Goal: Use online tool/utility: Utilize a website feature to perform a specific function

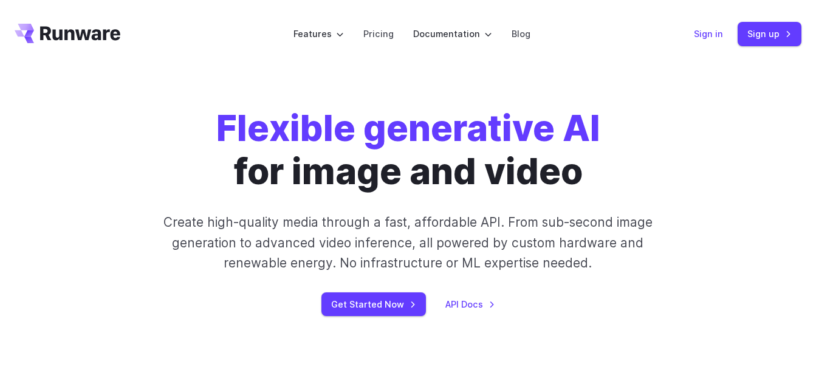
click at [717, 35] on link "Sign in" at bounding box center [708, 34] width 29 height 14
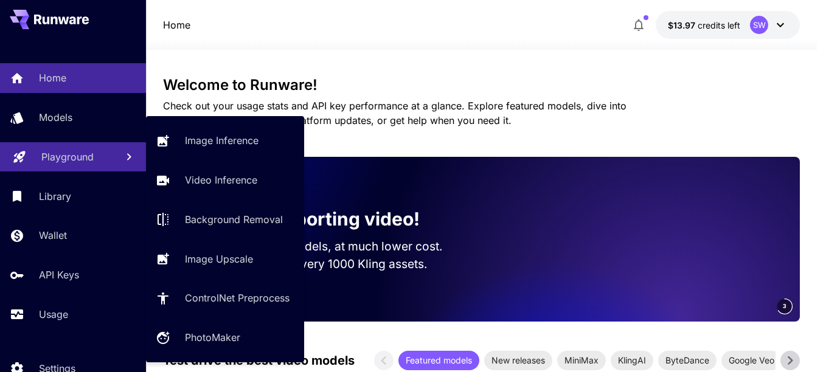
click at [70, 159] on p "Playground" at bounding box center [67, 157] width 52 height 15
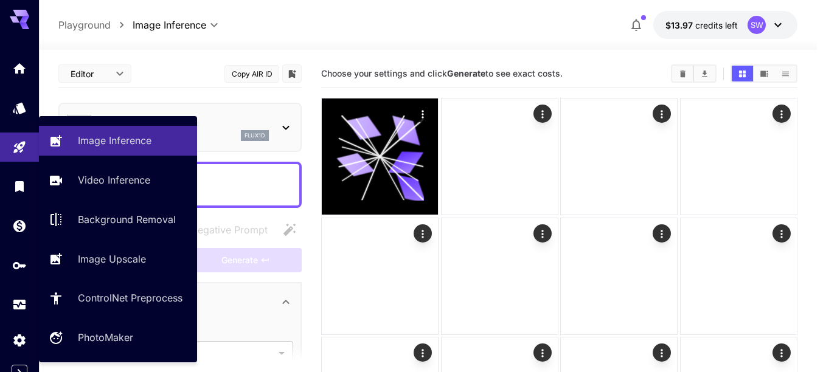
type input "**********"
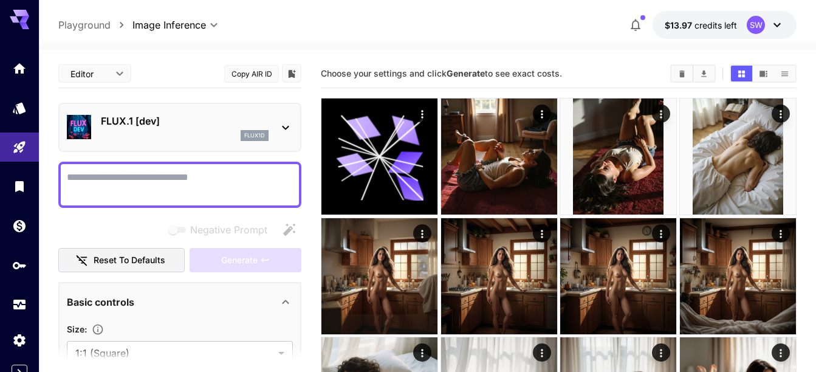
click at [193, 185] on textarea "Negative Prompt" at bounding box center [180, 184] width 226 height 29
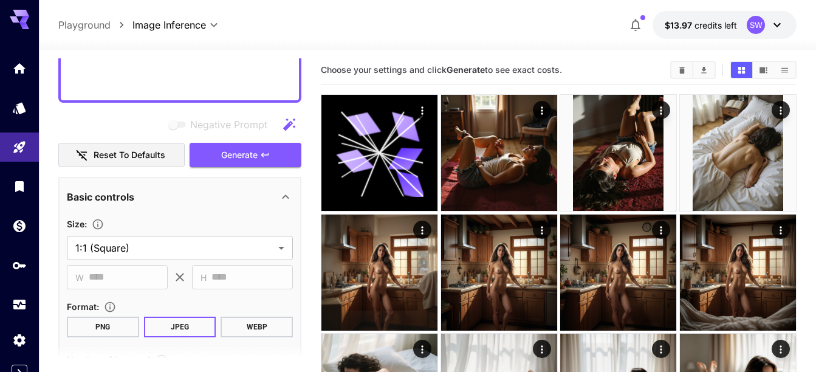
scroll to position [483, 0]
click at [227, 159] on span "Generate" at bounding box center [239, 155] width 36 height 15
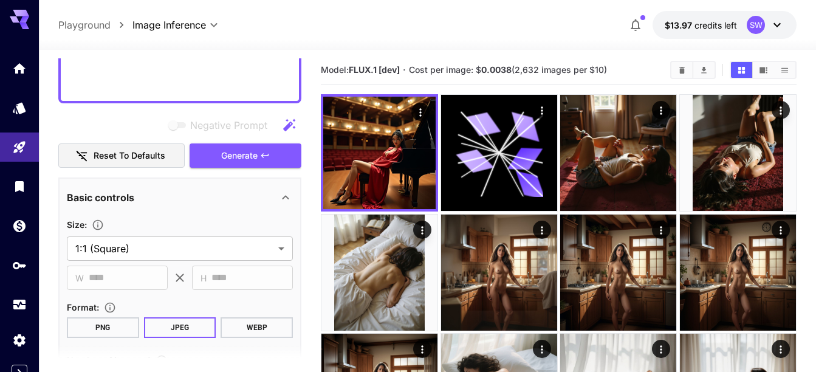
paste textarea
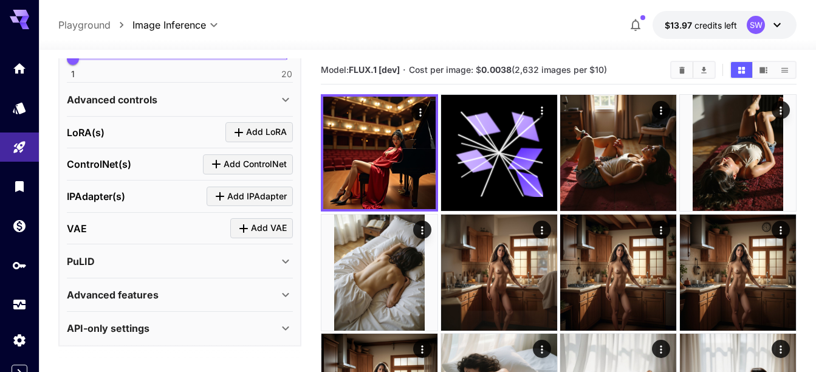
scroll to position [184, 0]
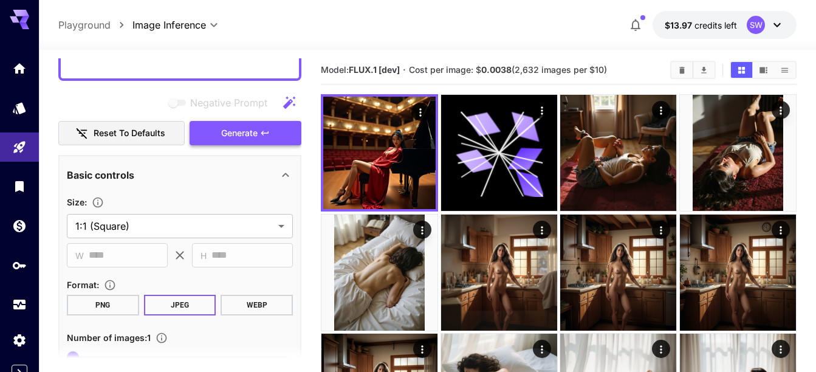
click at [237, 126] on span "Generate" at bounding box center [239, 133] width 36 height 15
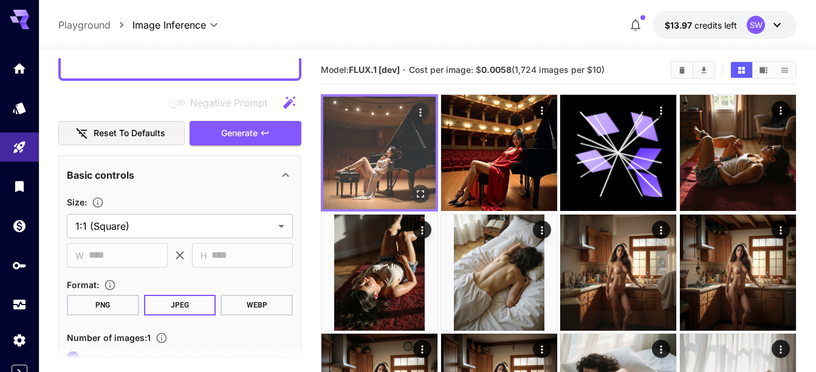
click at [380, 151] on img at bounding box center [379, 153] width 112 height 112
click at [419, 193] on icon "Open in fullscreen" at bounding box center [421, 194] width 12 height 12
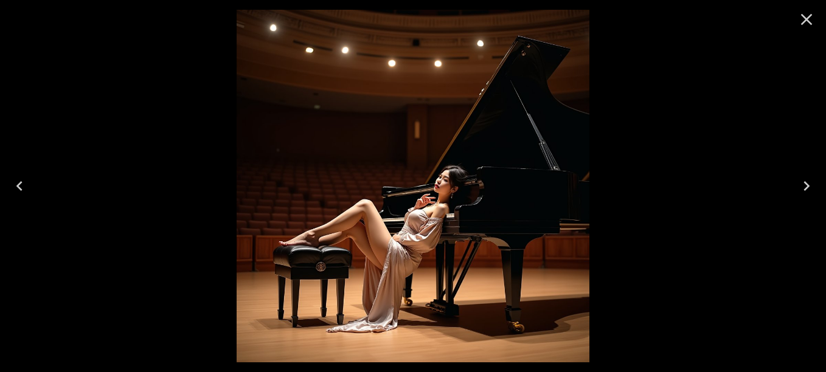
click at [419, 193] on img at bounding box center [412, 186] width 353 height 353
click at [813, 19] on icon "Close" at bounding box center [805, 19] width 19 height 19
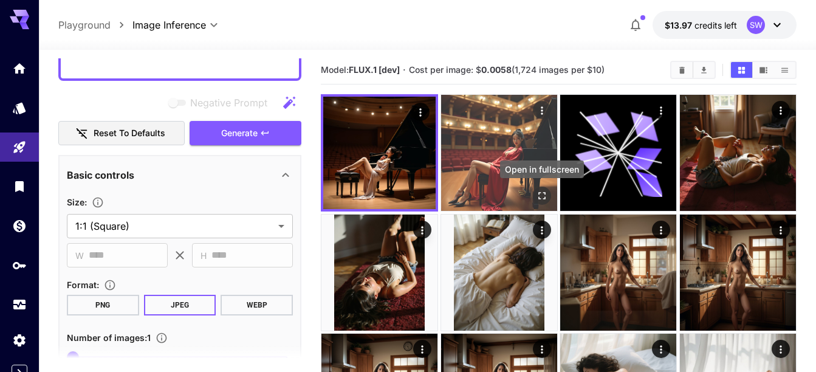
click at [539, 195] on icon "Open in fullscreen" at bounding box center [542, 196] width 12 height 12
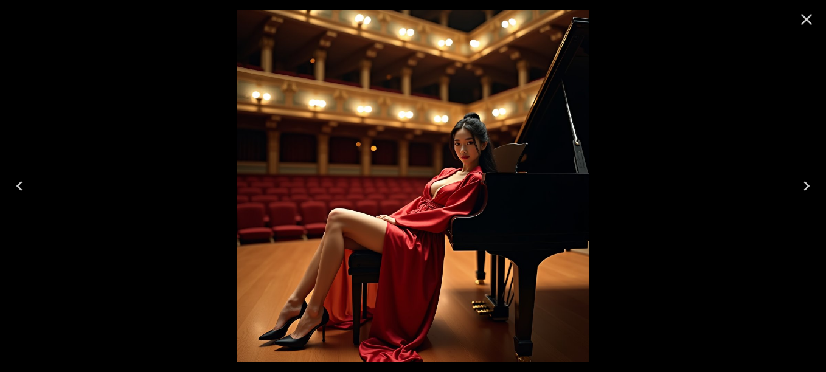
click at [806, 14] on icon "Close" at bounding box center [805, 19] width 19 height 19
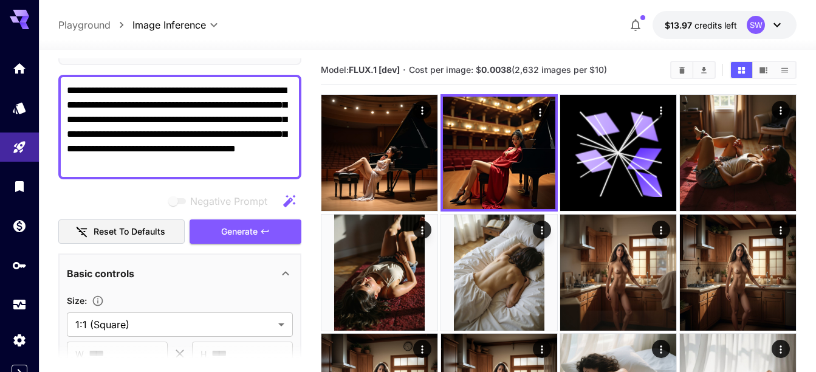
scroll to position [85, 0]
click at [139, 129] on textarea "**********" at bounding box center [180, 128] width 226 height 88
paste textarea "**********"
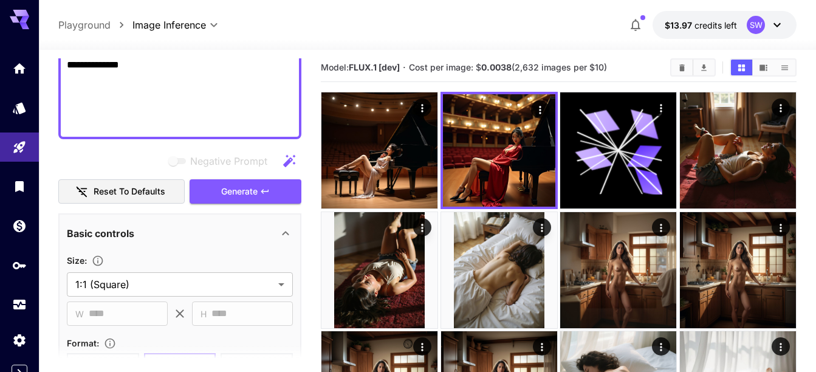
scroll to position [442, 0]
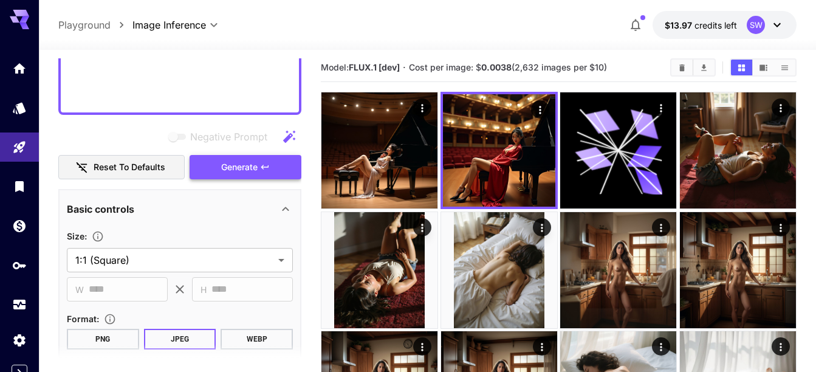
type textarea "**********"
click at [227, 160] on span "Generate" at bounding box center [239, 167] width 36 height 15
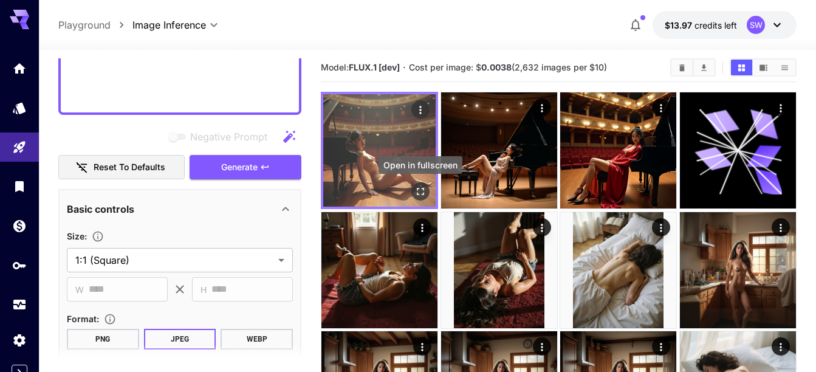
click at [419, 190] on icon "Open in fullscreen" at bounding box center [421, 191] width 12 height 12
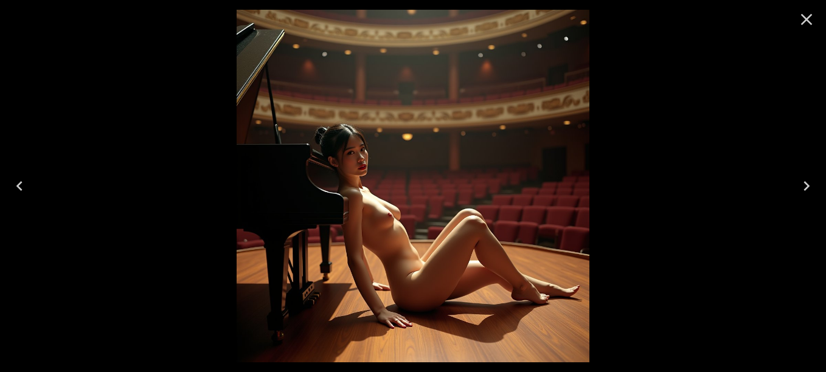
click at [802, 24] on icon "Close" at bounding box center [807, 20] width 12 height 12
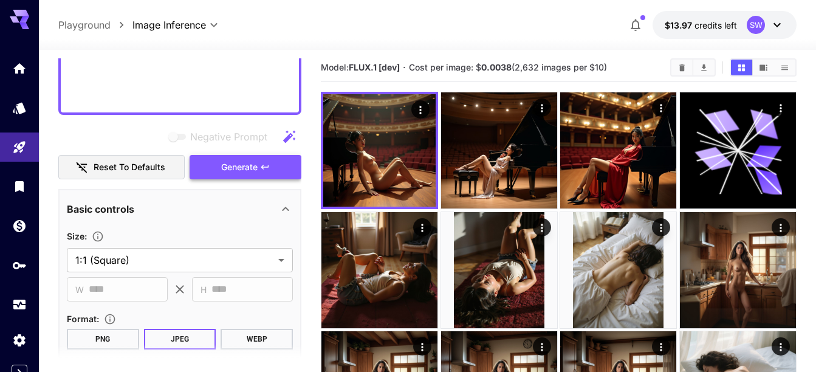
click at [252, 161] on span "Generate" at bounding box center [239, 167] width 36 height 15
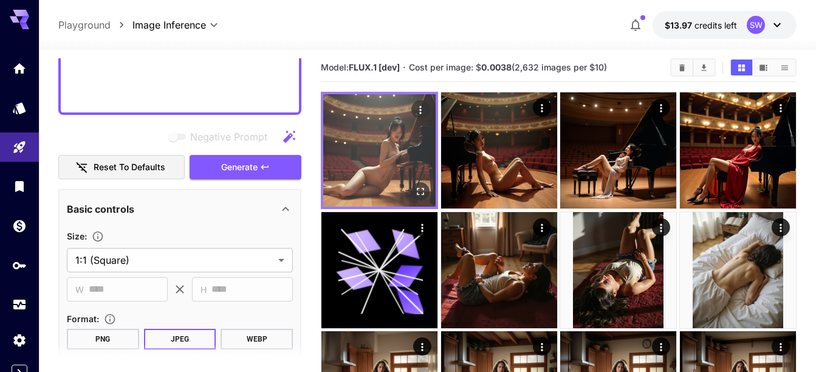
click at [378, 150] on img at bounding box center [379, 150] width 112 height 112
click at [365, 143] on img at bounding box center [379, 150] width 112 height 112
click at [421, 190] on icon "Open in fullscreen" at bounding box center [421, 191] width 12 height 12
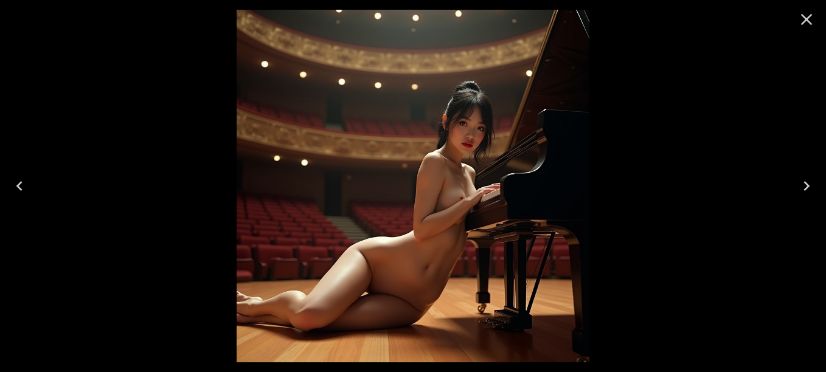
click at [374, 203] on img at bounding box center [412, 186] width 353 height 353
click at [807, 20] on icon "Close" at bounding box center [807, 20] width 12 height 12
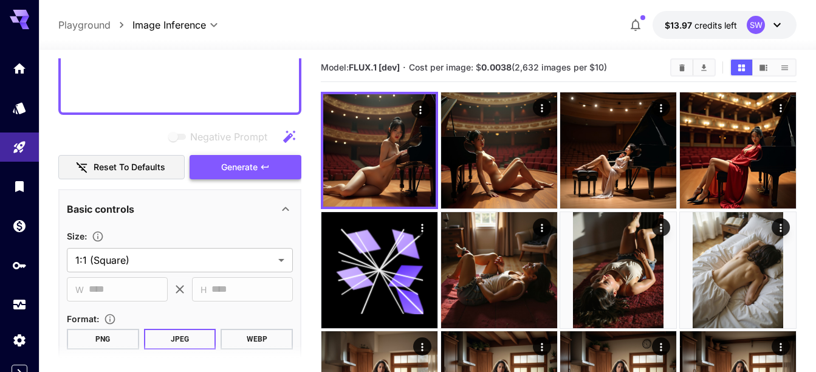
click at [238, 167] on span "Generate" at bounding box center [239, 167] width 36 height 15
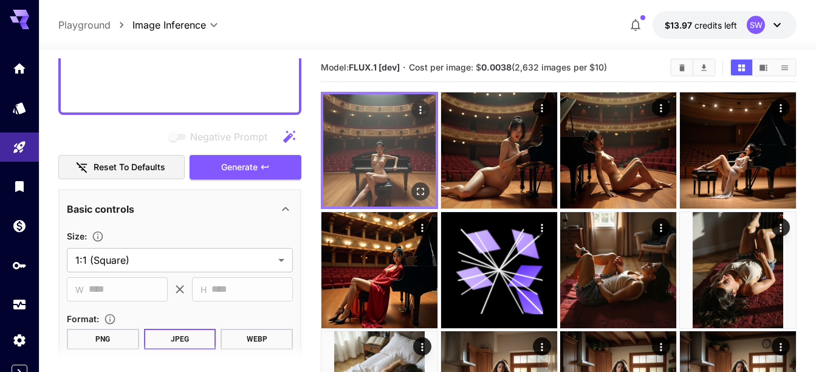
click at [386, 161] on img at bounding box center [379, 150] width 112 height 112
click at [425, 189] on icon "Open in fullscreen" at bounding box center [421, 191] width 12 height 12
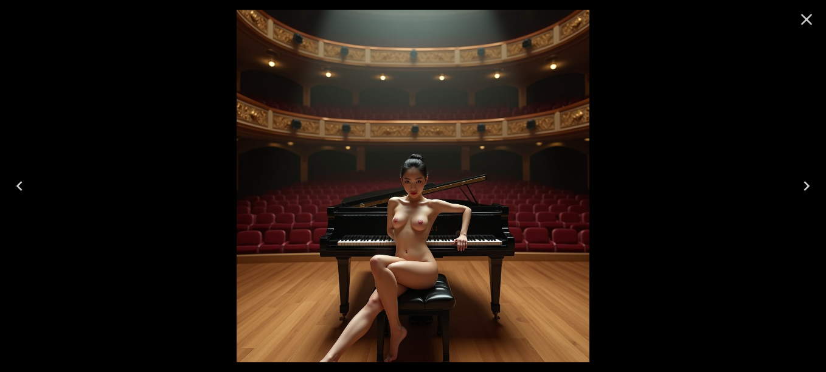
click at [425, 189] on img at bounding box center [412, 186] width 353 height 353
click at [804, 22] on icon "Close" at bounding box center [807, 20] width 12 height 12
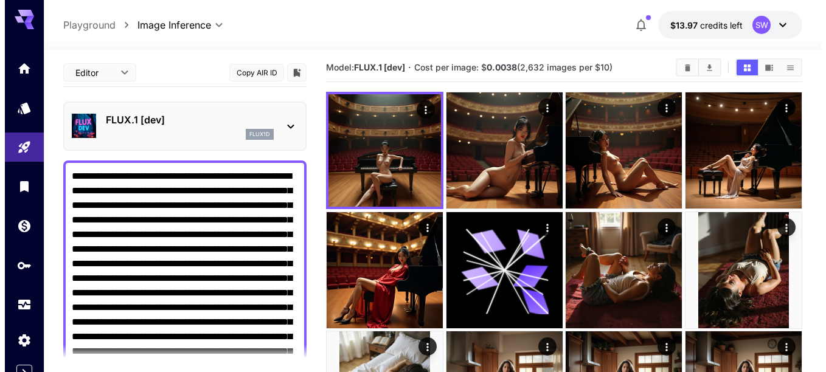
scroll to position [5, 0]
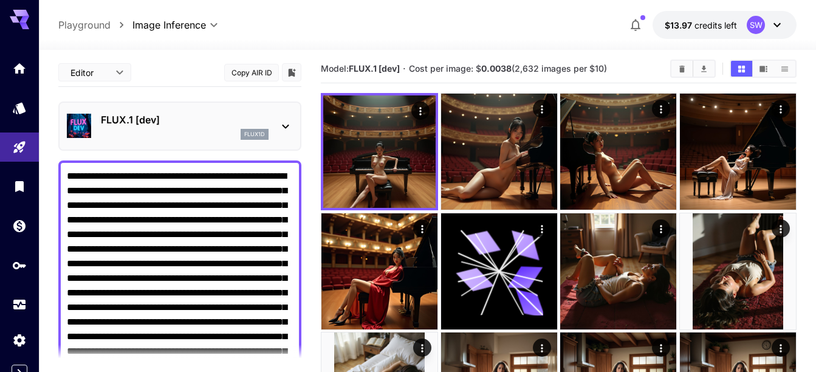
click at [281, 121] on icon at bounding box center [285, 126] width 15 height 15
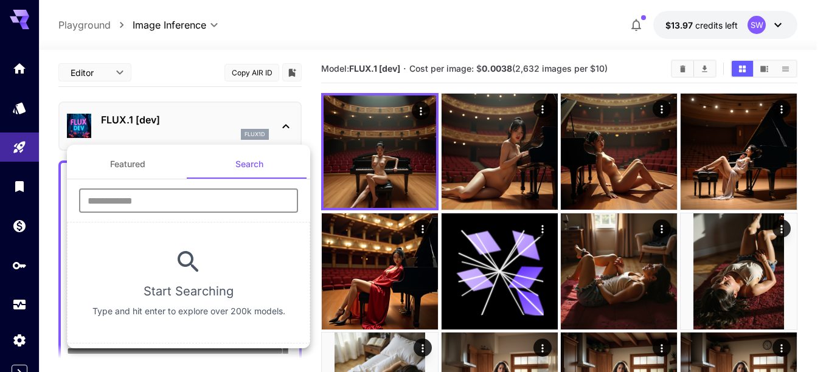
click at [201, 207] on input "text" at bounding box center [188, 200] width 219 height 24
paste input "**********"
paste input "text"
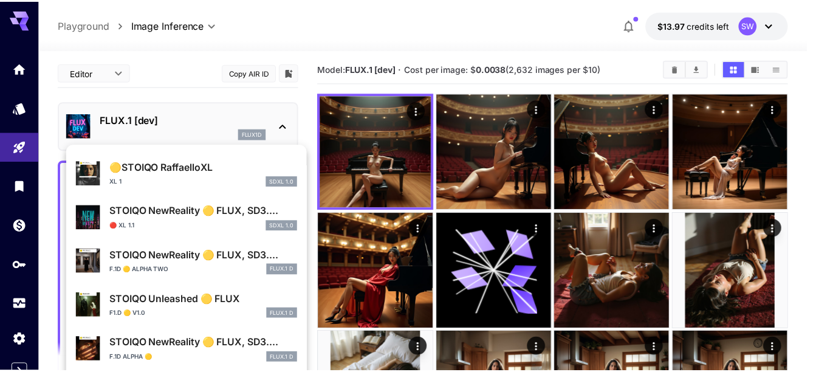
scroll to position [293, 0]
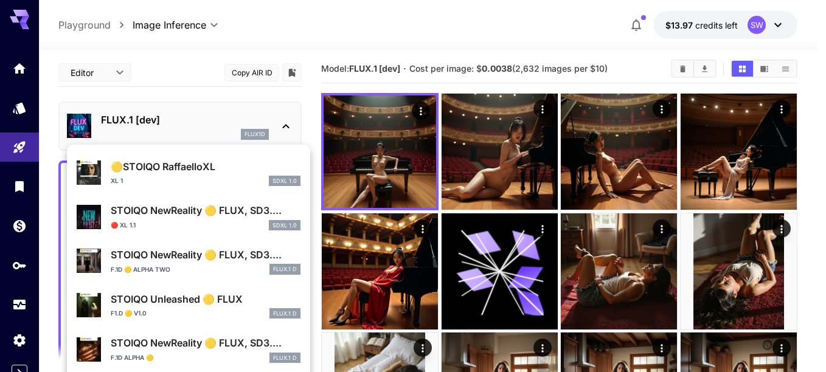
type input "******"
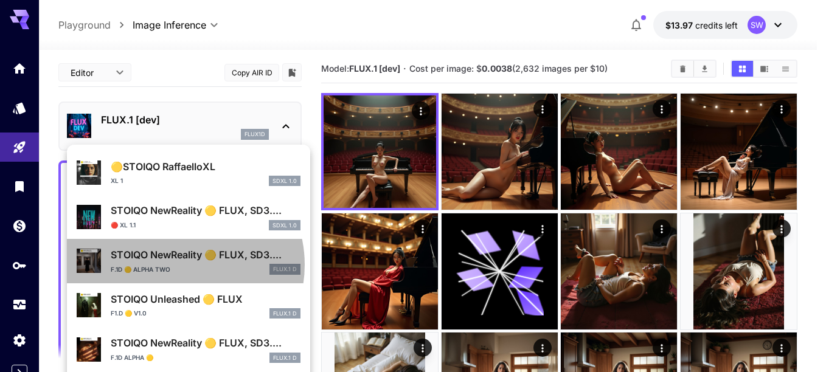
click at [179, 264] on div "F.1D 🟡 Alpha Two FLUX.1 D" at bounding box center [206, 269] width 190 height 11
type input "**"
type input "*"
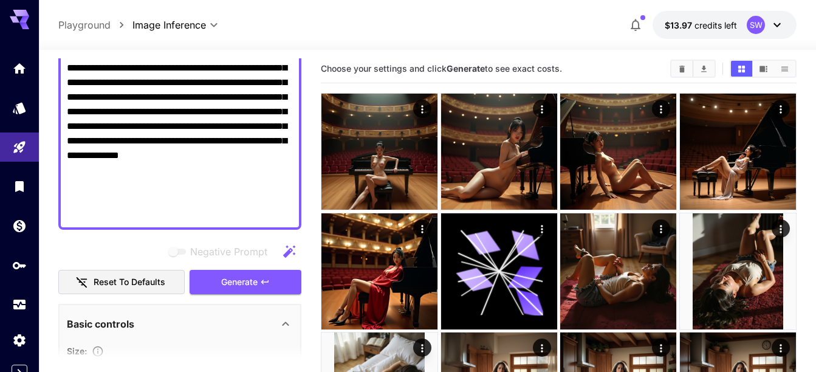
scroll to position [342, 0]
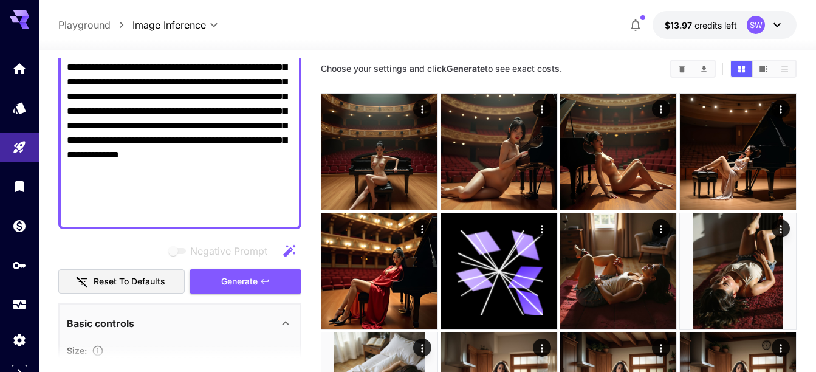
click at [181, 162] on textarea "Negative Prompt" at bounding box center [180, 30] width 226 height 379
paste textarea "**********"
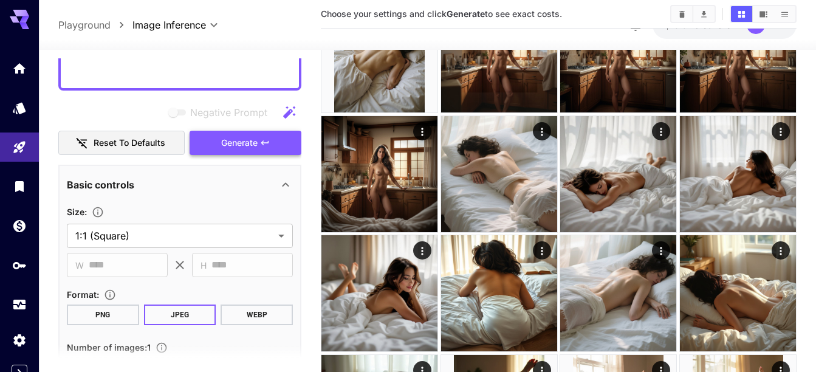
scroll to position [525, 0]
type textarea "**********"
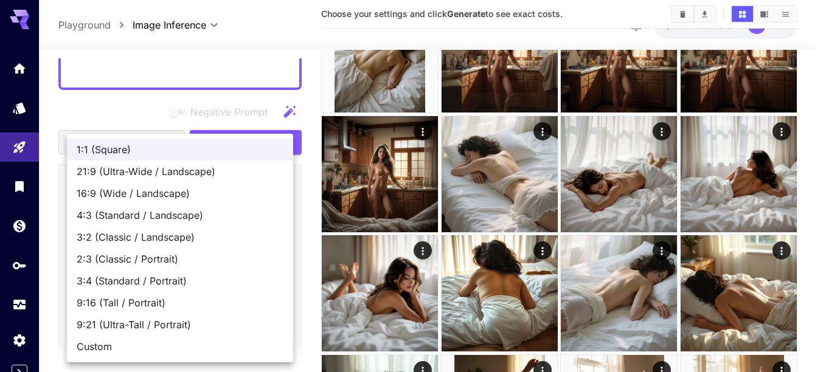
click at [233, 234] on body "**********" at bounding box center [413, 263] width 826 height 1208
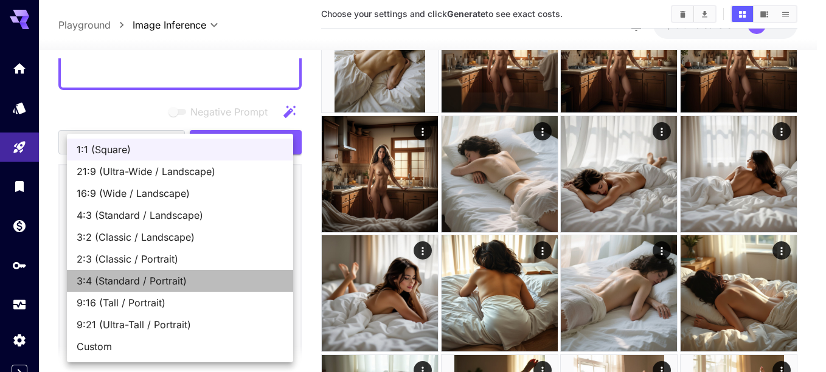
click at [145, 281] on span "3:4 (Standard / Portrait)" at bounding box center [180, 281] width 207 height 15
type input "**********"
type input "***"
type input "****"
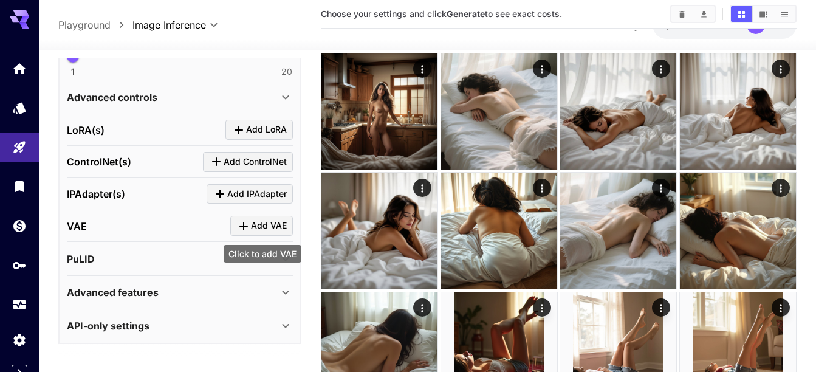
scroll to position [404, 0]
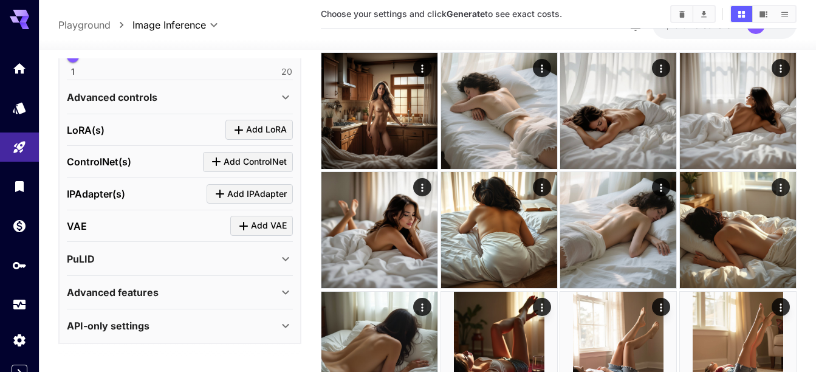
click at [285, 295] on icon at bounding box center [285, 292] width 15 height 15
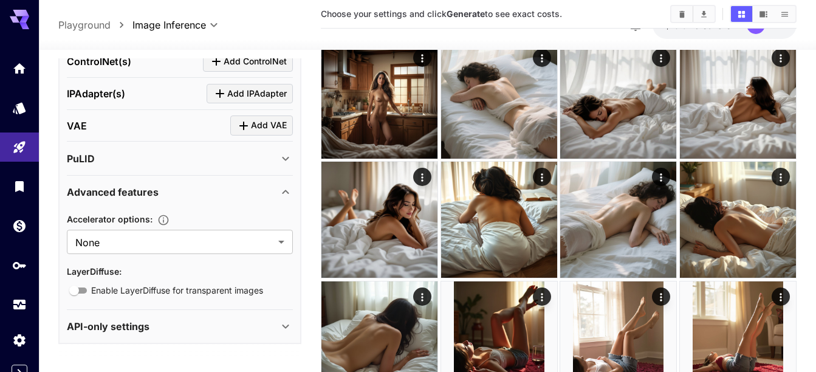
scroll to position [415, 0]
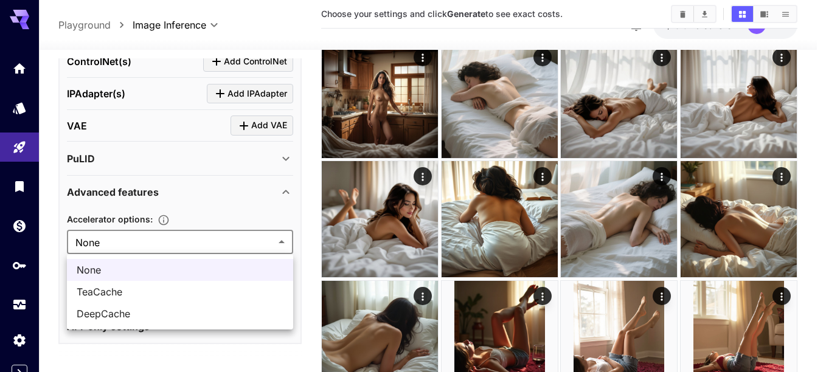
click at [281, 239] on body "**********" at bounding box center [413, 189] width 826 height 1208
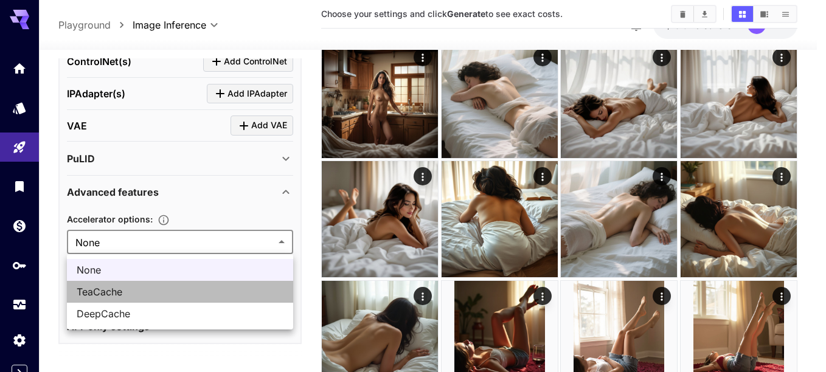
click at [227, 291] on span "TeaCache" at bounding box center [180, 292] width 207 height 15
type input "********"
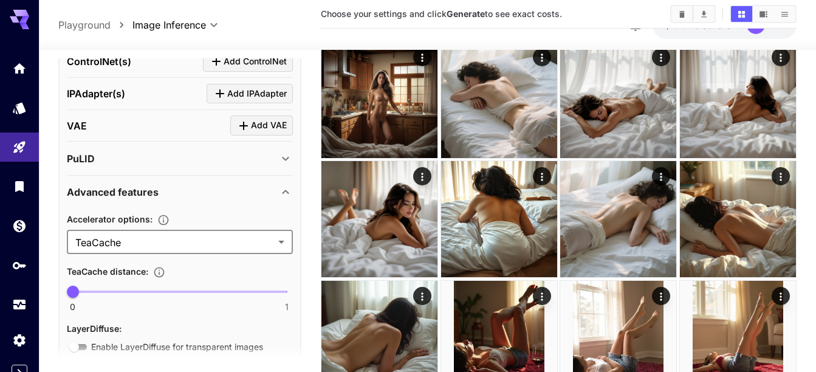
type input "***"
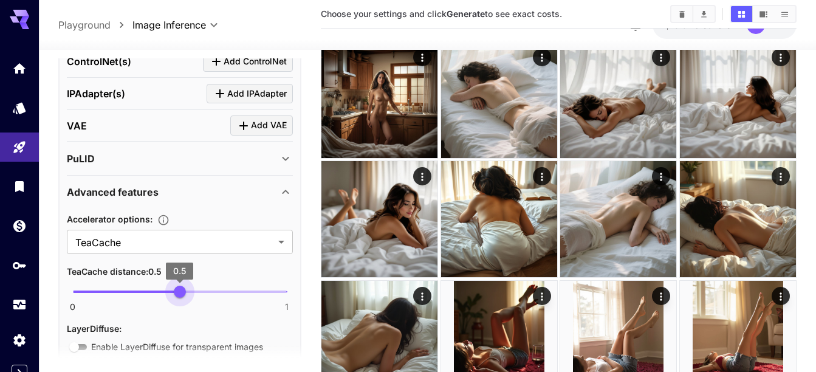
click at [178, 291] on span at bounding box center [180, 292] width 214 height 2
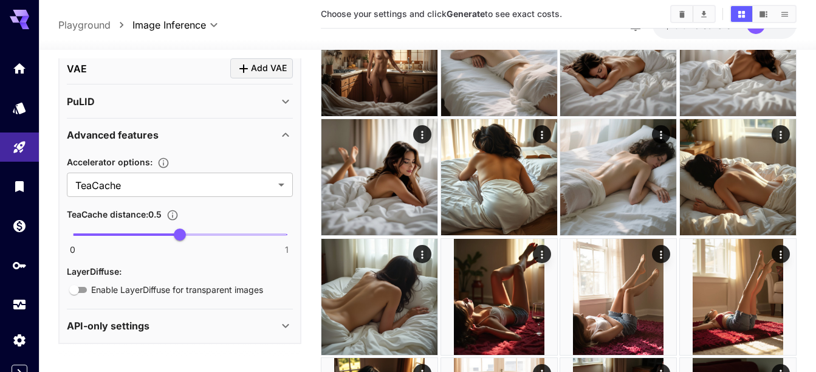
scroll to position [458, 0]
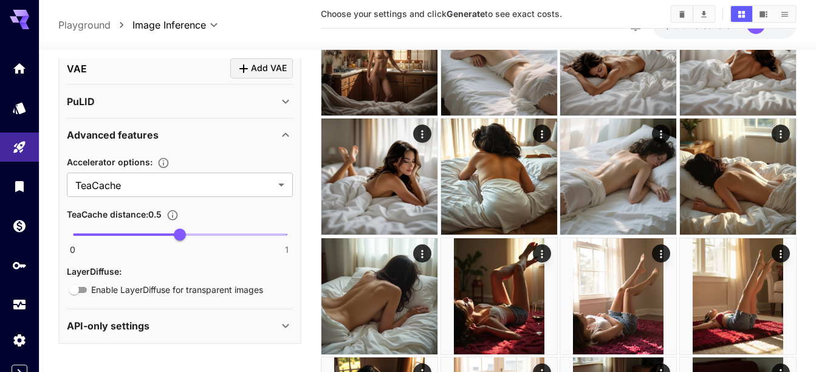
click at [289, 325] on icon at bounding box center [285, 326] width 15 height 15
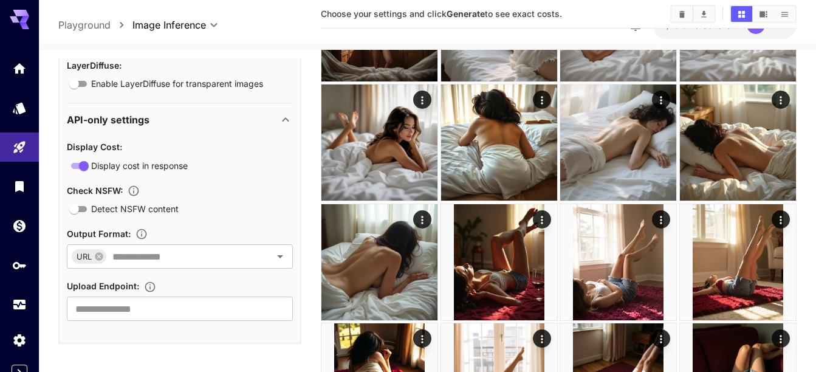
scroll to position [495, 0]
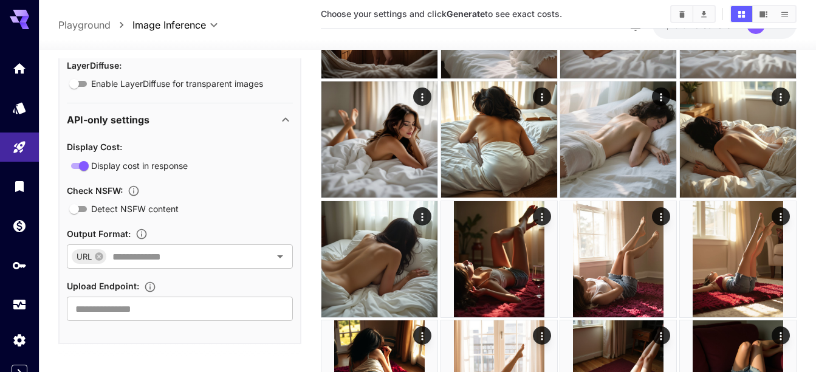
click at [320, 342] on main "**********" at bounding box center [427, 126] width 739 height 1122
click at [309, 348] on main "**********" at bounding box center [427, 126] width 739 height 1122
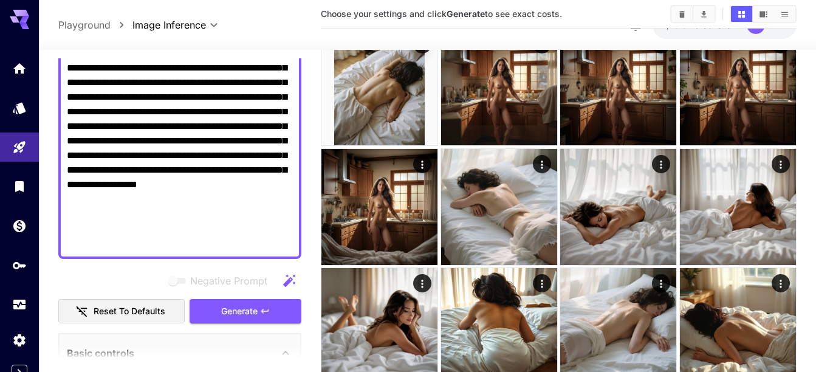
scroll to position [350, 0]
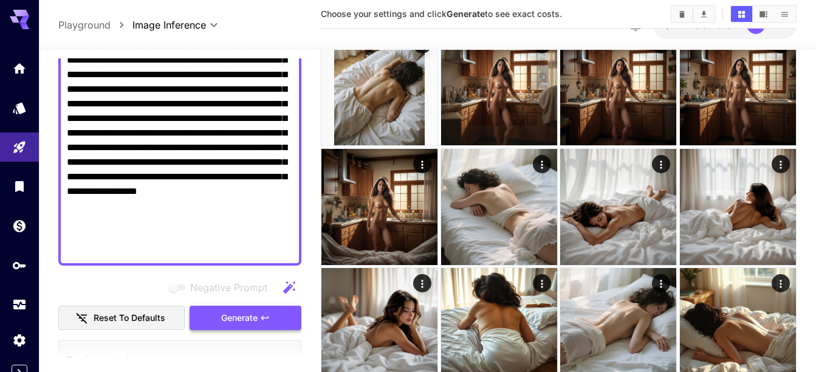
click at [247, 319] on span "Generate" at bounding box center [239, 318] width 36 height 15
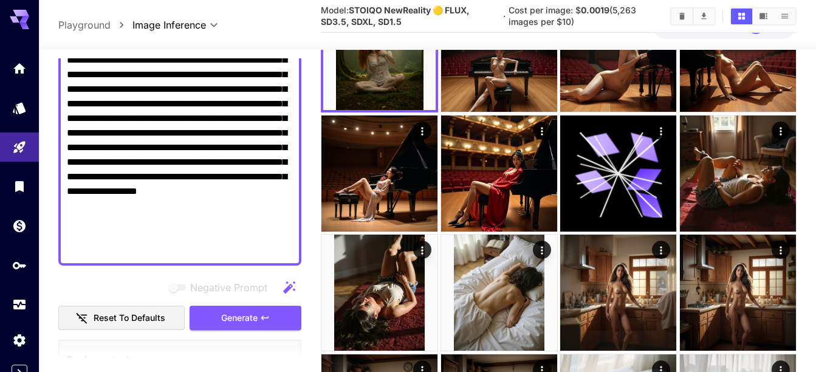
scroll to position [0, 0]
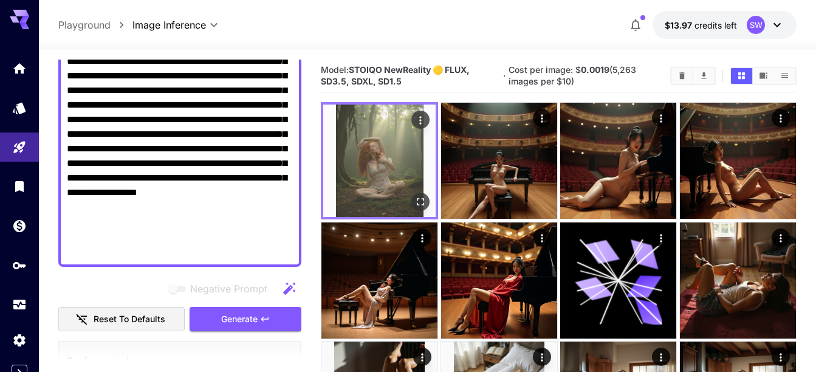
click at [380, 156] on img at bounding box center [379, 161] width 112 height 112
click at [424, 201] on icon "Open in fullscreen" at bounding box center [420, 202] width 7 height 7
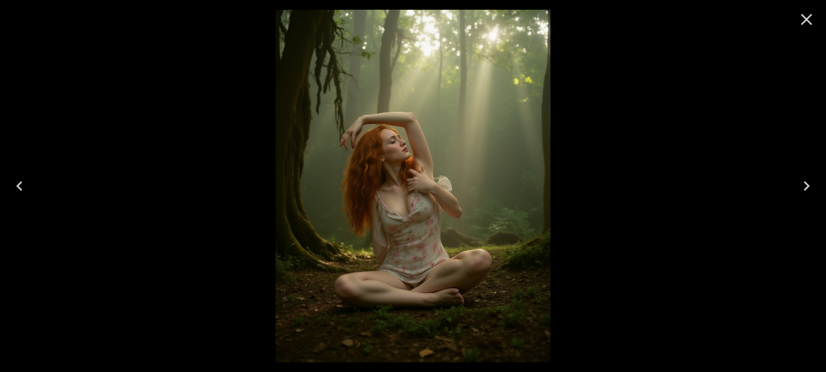
click at [424, 201] on img at bounding box center [412, 186] width 274 height 353
drag, startPoint x: 365, startPoint y: 162, endPoint x: 367, endPoint y: 154, distance: 8.1
click at [367, 154] on img at bounding box center [412, 186] width 274 height 353
click at [807, 16] on icon "Close" at bounding box center [805, 19] width 19 height 19
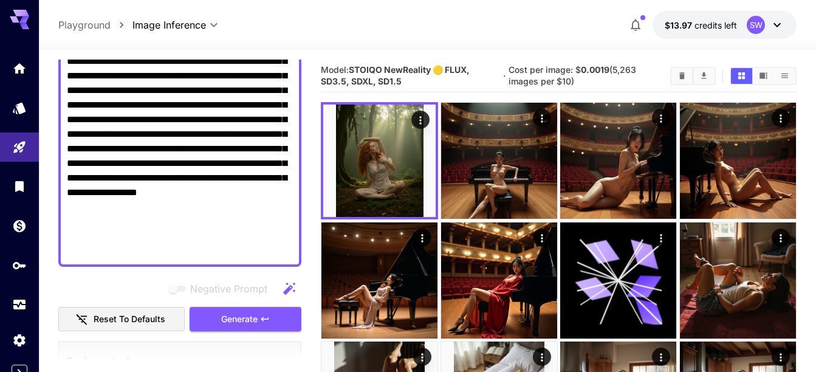
click at [210, 130] on textarea "Negative Prompt" at bounding box center [180, 46] width 226 height 423
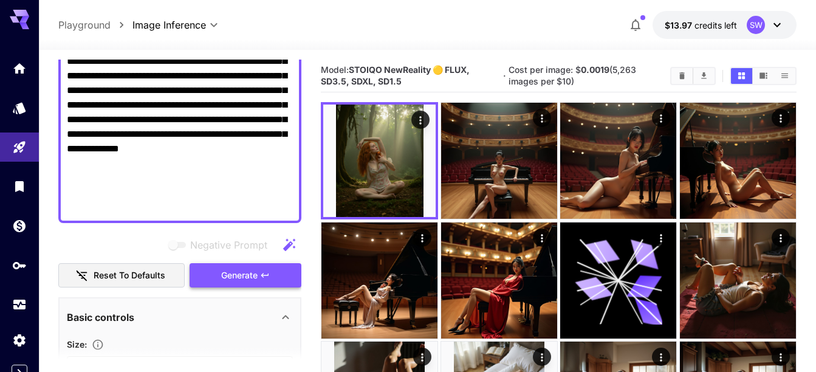
type textarea "**********"
click at [255, 272] on span "Generate" at bounding box center [239, 275] width 36 height 15
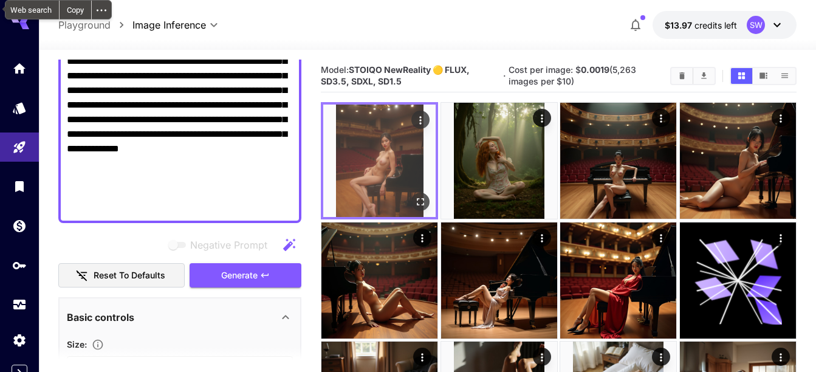
click at [411, 158] on img at bounding box center [379, 161] width 112 height 112
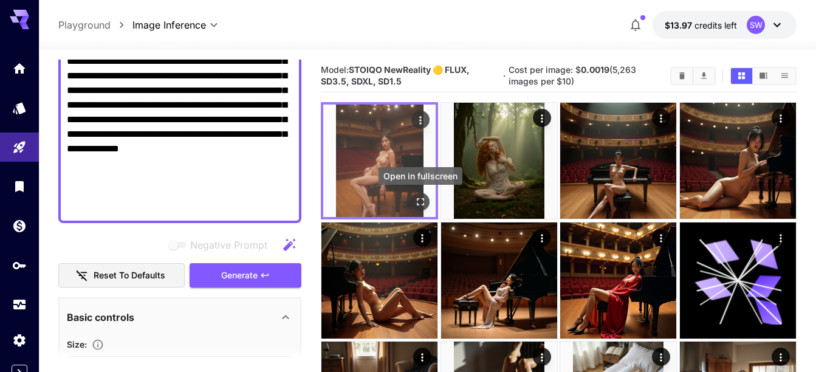
click at [423, 201] on icon "Open in fullscreen" at bounding box center [421, 202] width 12 height 12
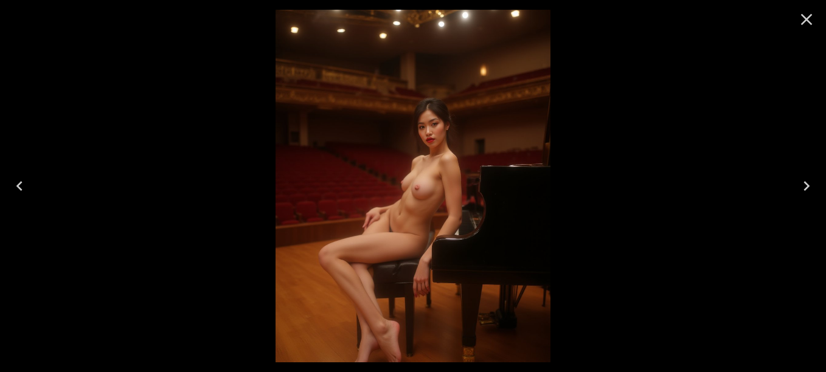
click at [423, 201] on img at bounding box center [412, 186] width 274 height 353
click at [807, 21] on icon "Close" at bounding box center [805, 19] width 19 height 19
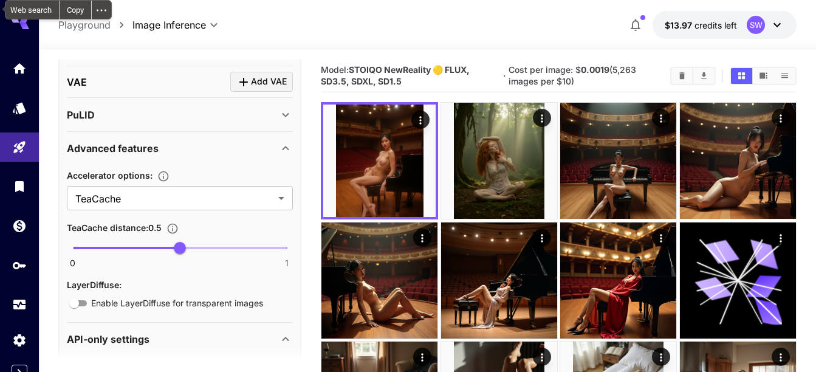
scroll to position [937, 0]
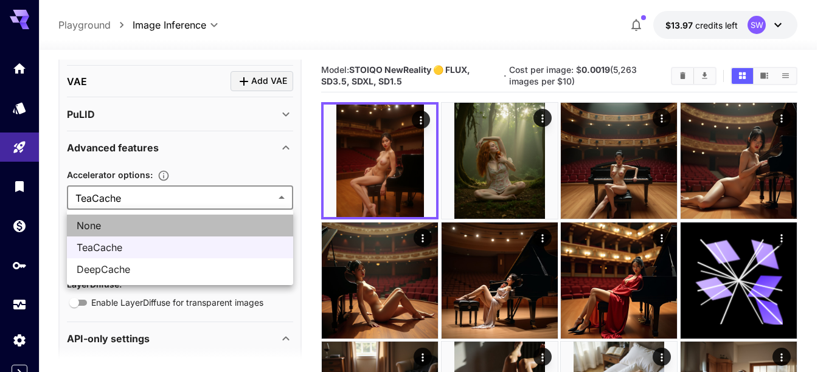
click at [230, 220] on span "None" at bounding box center [180, 225] width 207 height 15
type input "****"
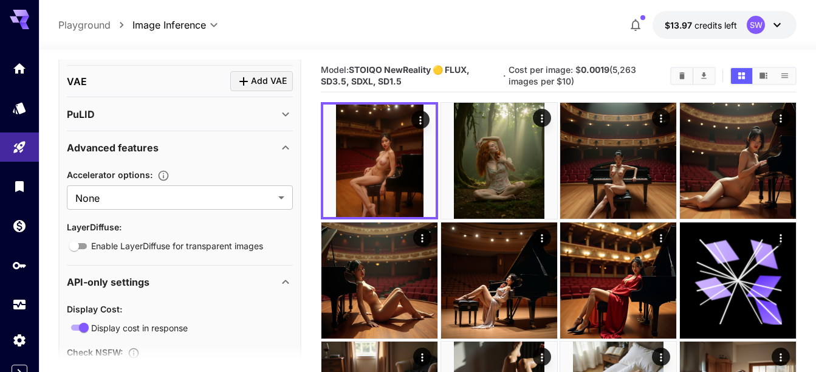
drag, startPoint x: 230, startPoint y: 220, endPoint x: 286, endPoint y: 263, distance: 70.2
click at [286, 263] on div "Advanced features Accelerator options : None **** ​ LayerDiffuse : Enable Layer…" at bounding box center [180, 198] width 226 height 134
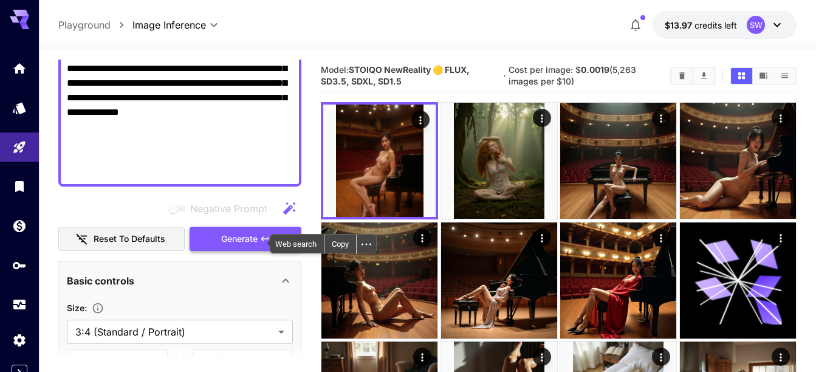
scroll to position [385, 0]
click at [230, 237] on span "Generate" at bounding box center [239, 239] width 36 height 15
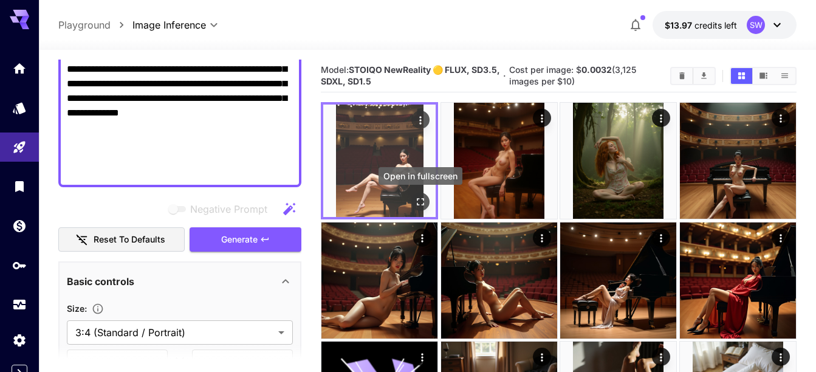
click at [419, 201] on icon "Open in fullscreen" at bounding box center [421, 202] width 12 height 12
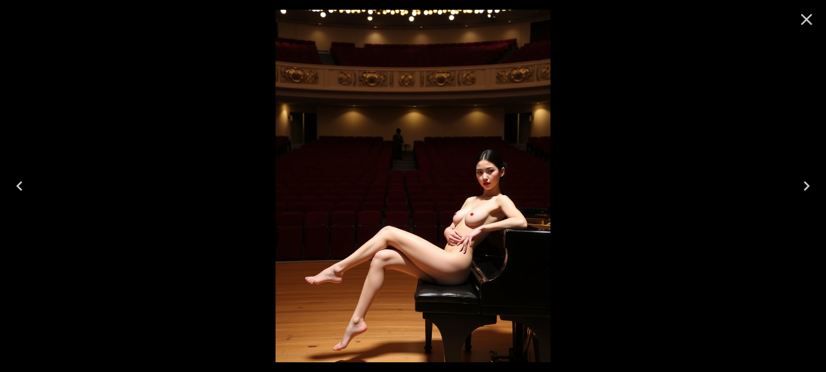
click at [449, 211] on img at bounding box center [412, 186] width 274 height 353
click at [623, 219] on div at bounding box center [413, 186] width 826 height 372
click at [807, 16] on icon "Close" at bounding box center [805, 19] width 19 height 19
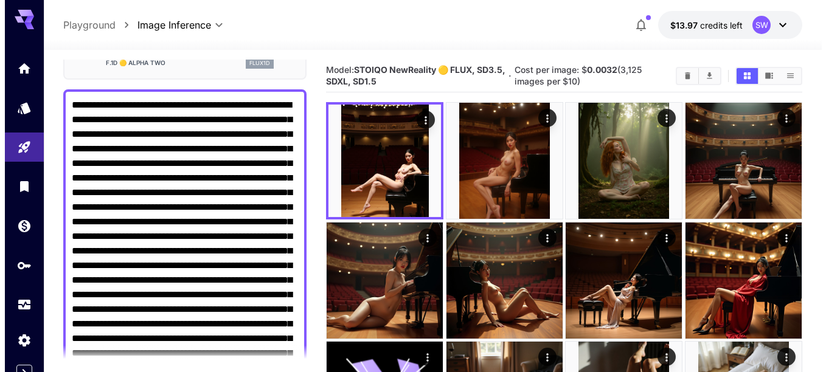
scroll to position [0, 0]
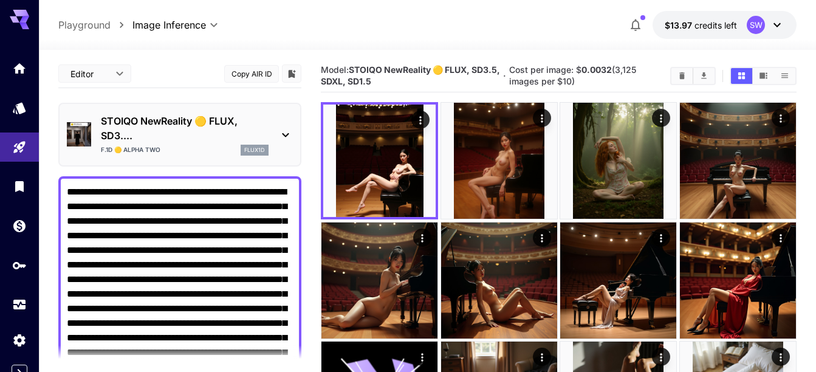
click at [185, 125] on p "STOIQO NewReality 🟡 FLUX, SD3...." at bounding box center [185, 128] width 168 height 29
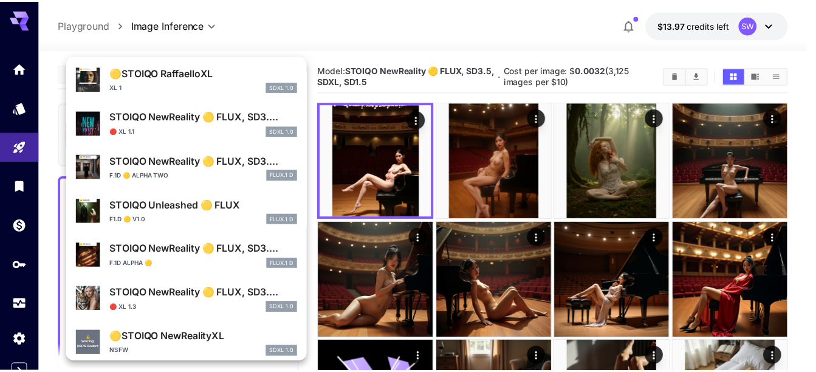
scroll to position [294, 0]
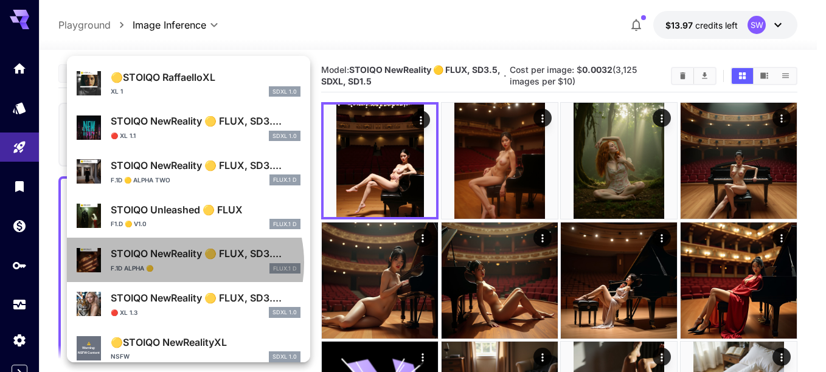
click at [174, 263] on div "F.1D Alpha 🟡 FLUX.1 D" at bounding box center [206, 268] width 190 height 11
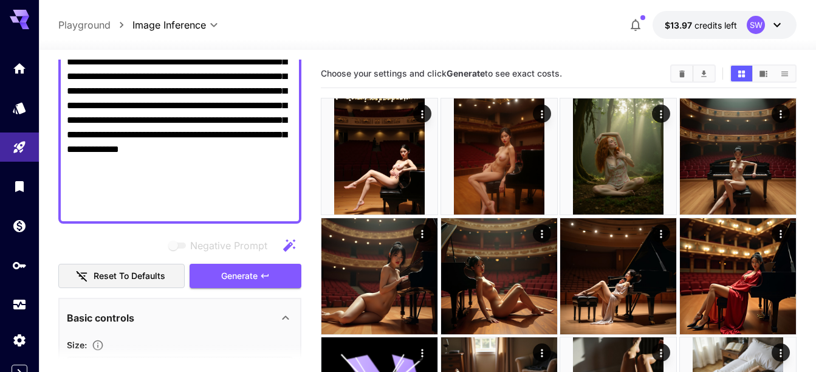
scroll to position [352, 0]
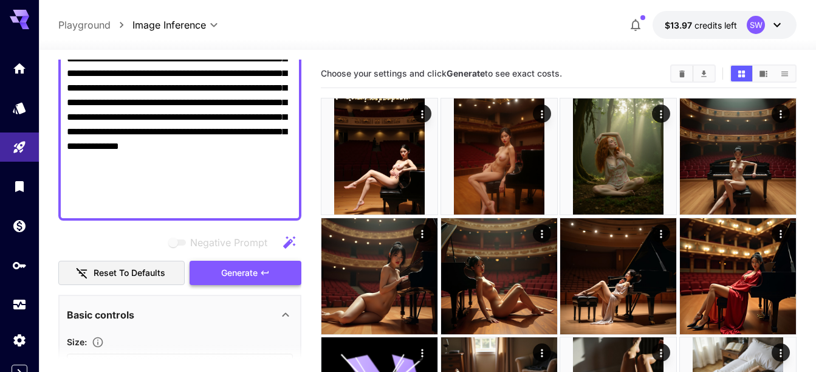
click at [223, 274] on span "Generate" at bounding box center [239, 273] width 36 height 15
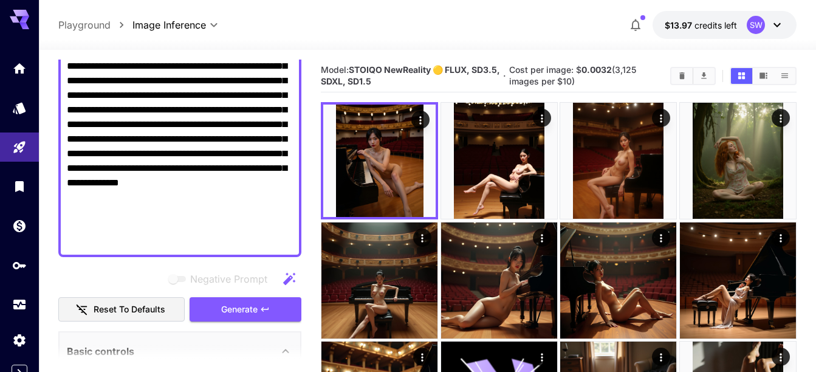
scroll to position [320, 0]
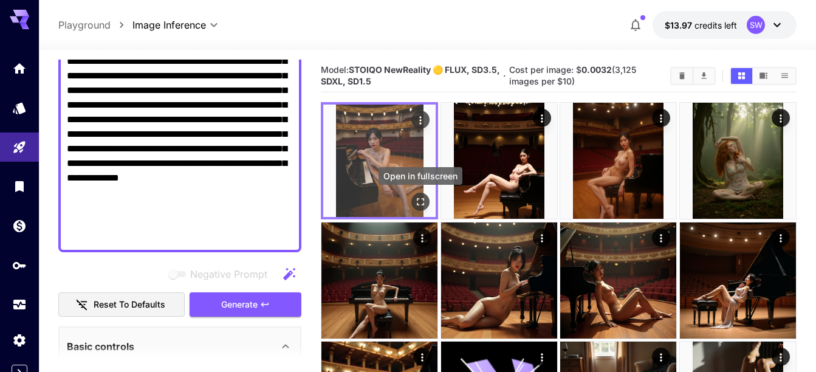
click at [423, 201] on icon "Open in fullscreen" at bounding box center [421, 202] width 12 height 12
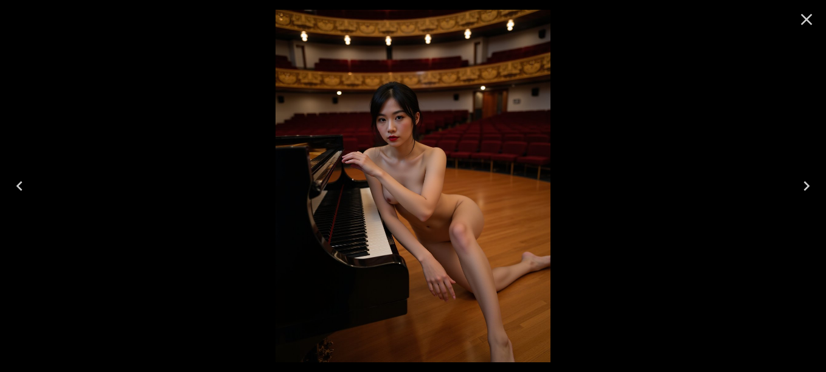
click at [423, 201] on img at bounding box center [412, 186] width 274 height 353
click at [808, 21] on icon "Close" at bounding box center [807, 20] width 12 height 12
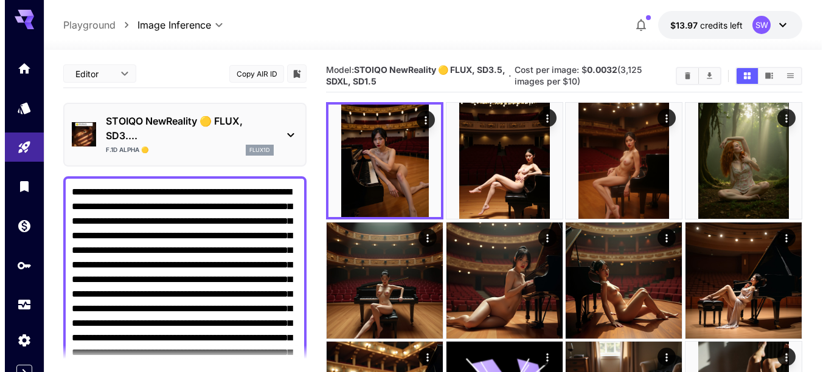
scroll to position [2, 0]
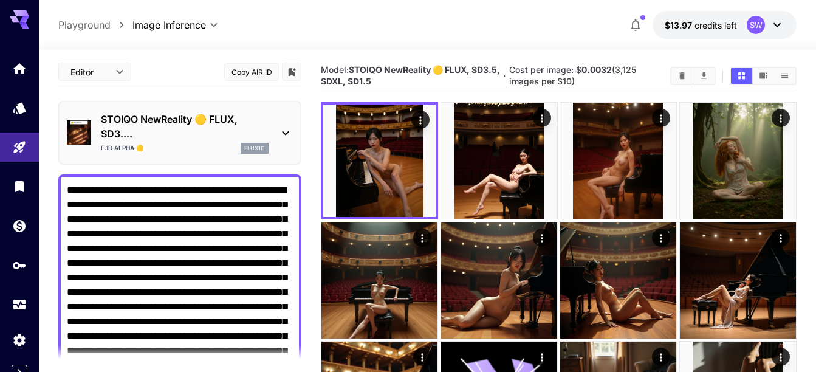
click at [235, 125] on p "STOIQO NewReality 🟡 FLUX, SD3...." at bounding box center [185, 126] width 168 height 29
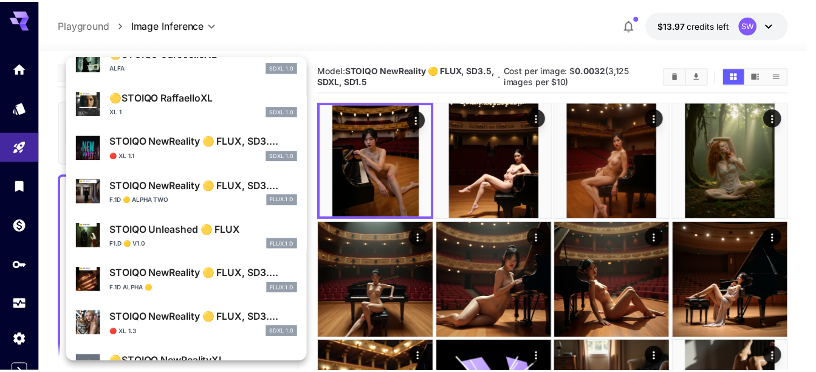
scroll to position [275, 0]
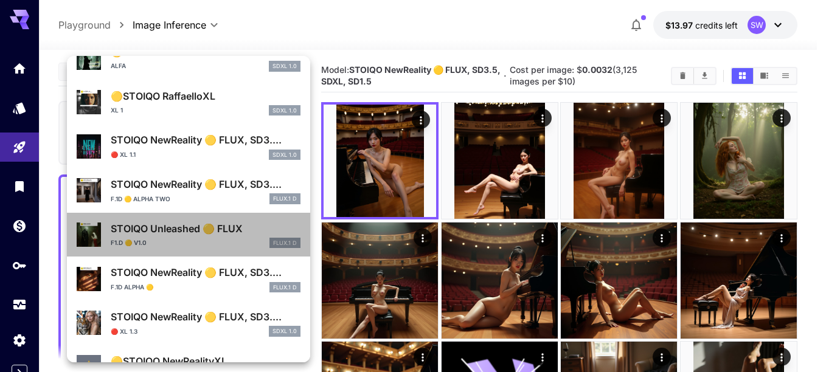
click at [190, 227] on p "STOIQO Unleashed 🟡 FLUX" at bounding box center [206, 228] width 190 height 15
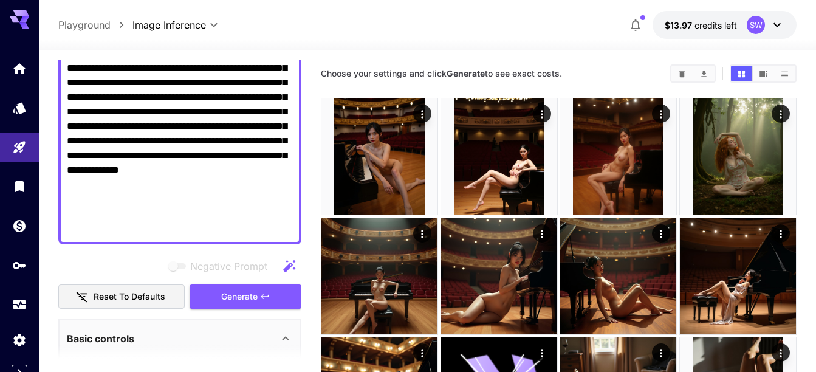
scroll to position [314, 0]
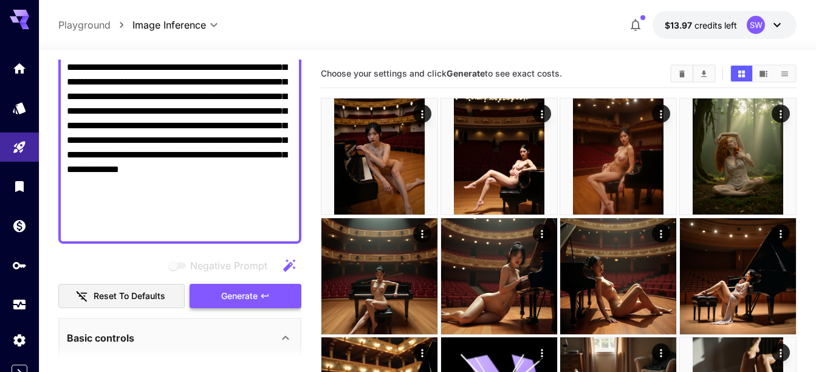
click at [230, 300] on span "Generate" at bounding box center [239, 296] width 36 height 15
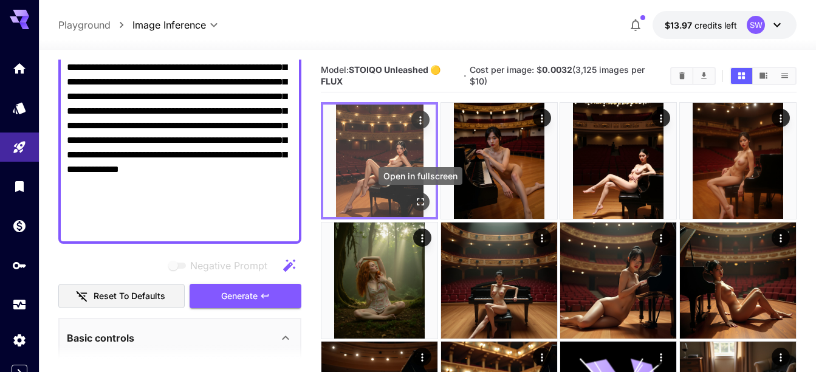
click at [419, 199] on icon "Open in fullscreen" at bounding box center [420, 202] width 7 height 7
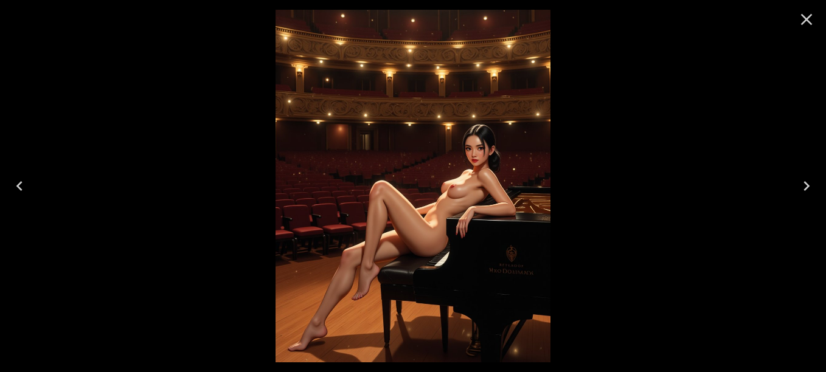
click at [807, 19] on icon "Close" at bounding box center [807, 20] width 12 height 12
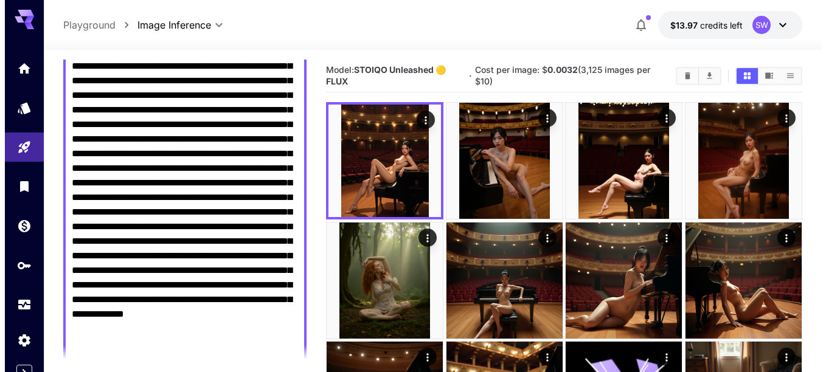
scroll to position [0, 0]
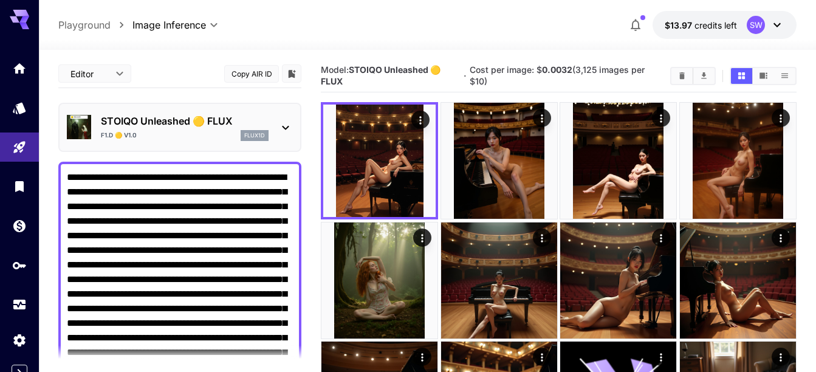
click at [284, 129] on icon at bounding box center [285, 127] width 15 height 15
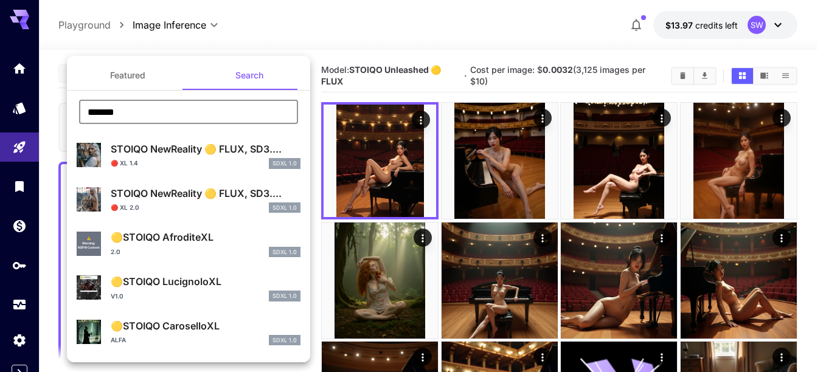
click at [188, 115] on input "******" at bounding box center [188, 112] width 219 height 24
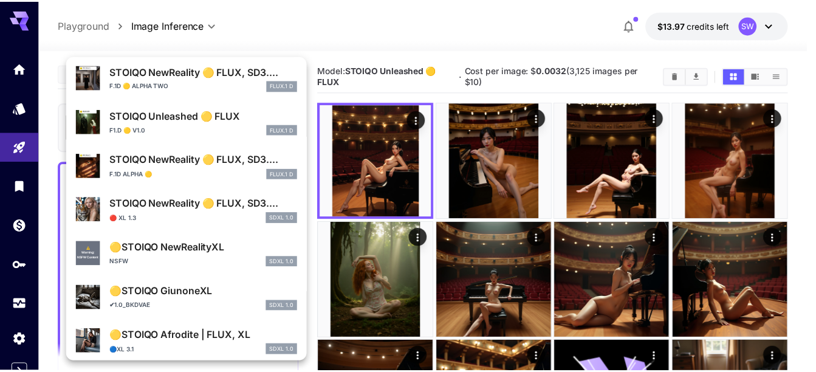
scroll to position [388, 0]
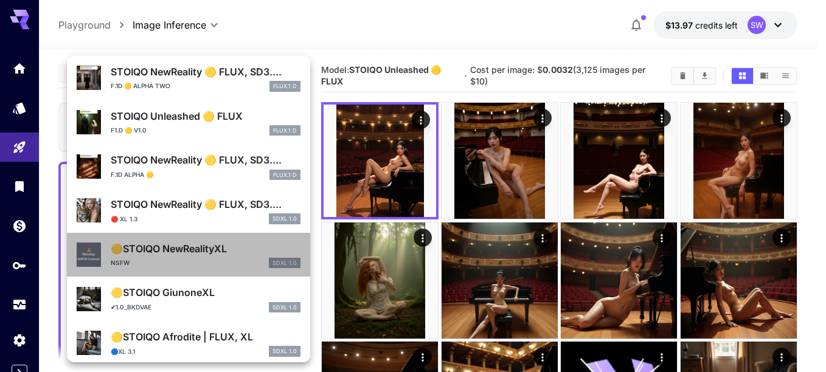
click at [190, 244] on p "🟡STOIQO NewRealityXL" at bounding box center [206, 248] width 190 height 15
type input "***"
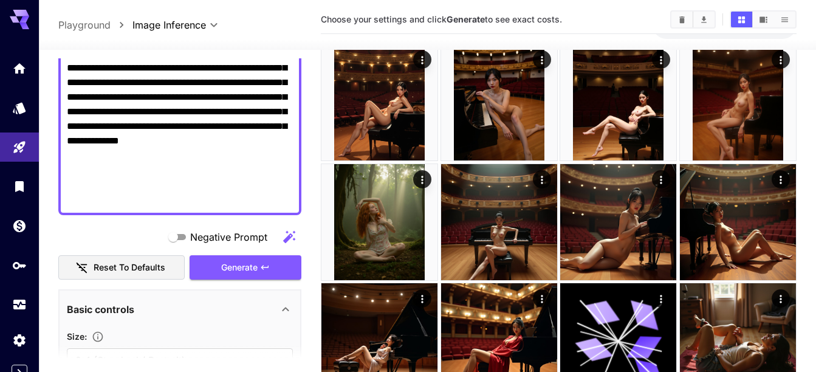
scroll to position [342, 0]
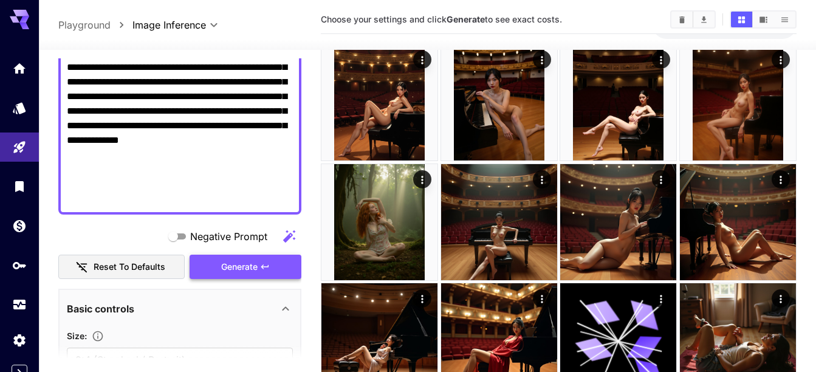
click at [233, 268] on span "Generate" at bounding box center [239, 267] width 36 height 15
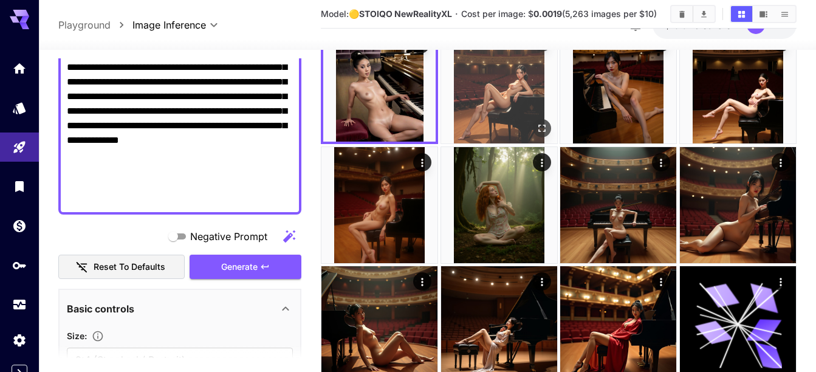
scroll to position [0, 0]
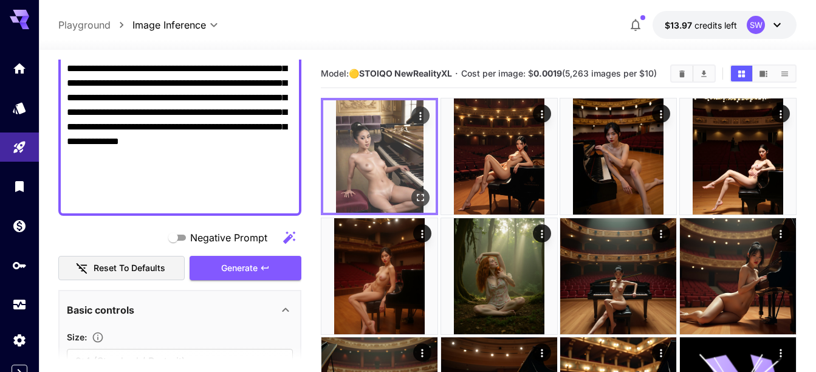
click at [393, 147] on img at bounding box center [379, 156] width 112 height 112
click at [422, 199] on icon "Open in fullscreen" at bounding box center [421, 198] width 12 height 12
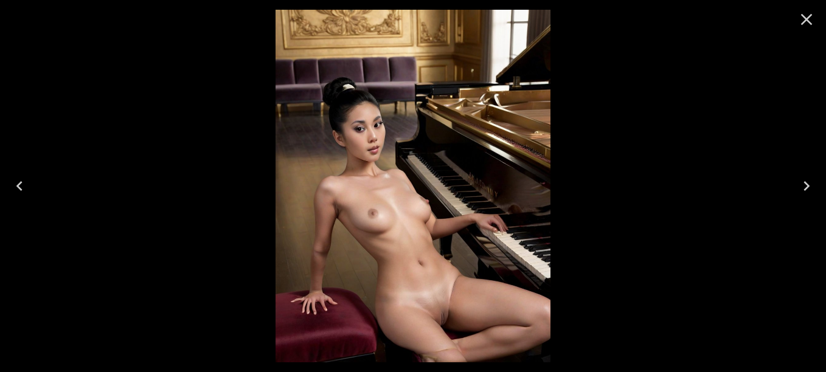
click at [802, 17] on icon "Close" at bounding box center [805, 19] width 19 height 19
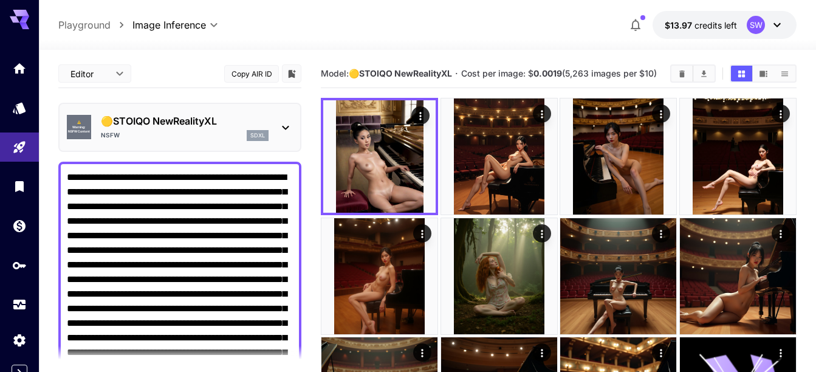
click at [281, 129] on icon at bounding box center [285, 127] width 15 height 15
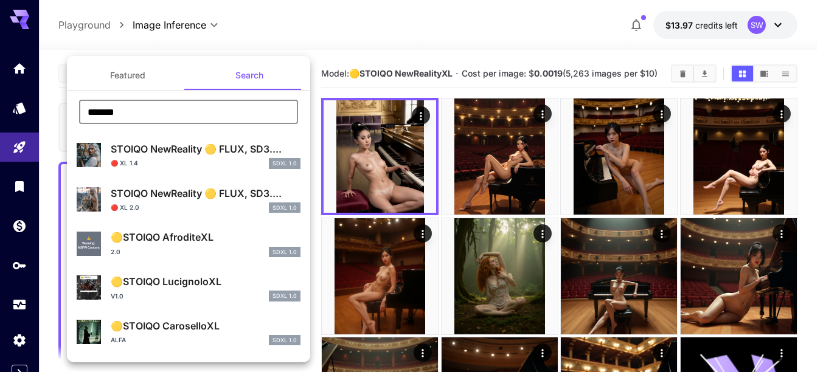
click at [199, 111] on input "******" at bounding box center [188, 112] width 219 height 24
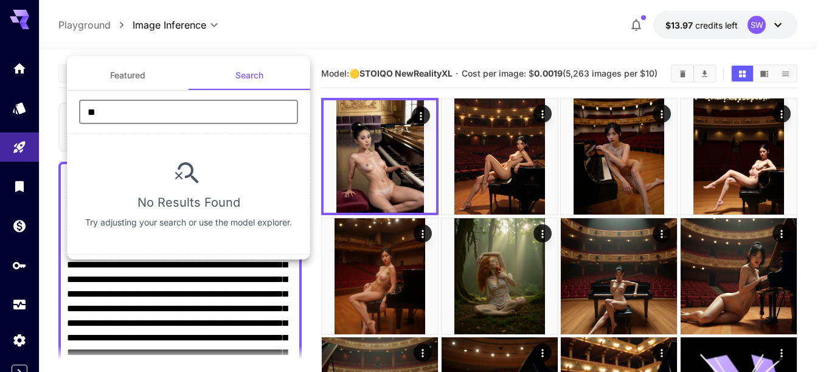
type input "*"
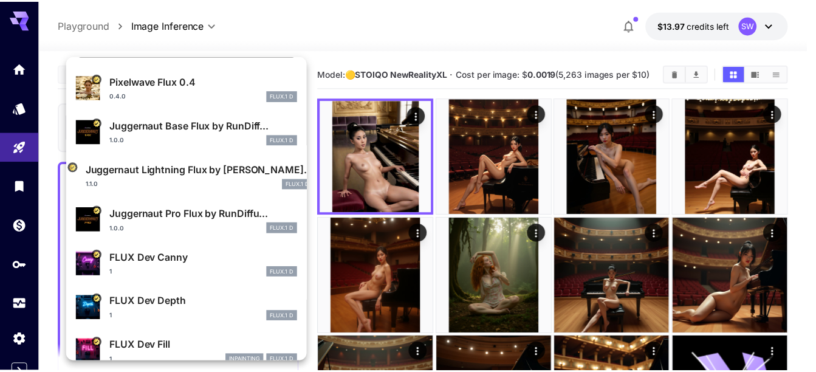
scroll to position [78, 0]
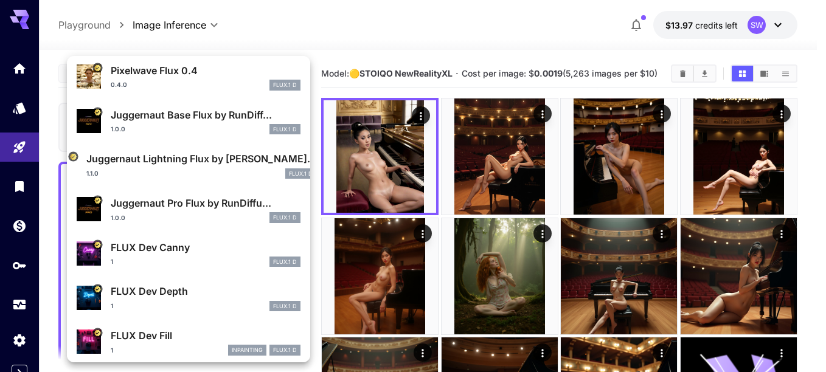
type input "****"
click at [174, 209] on p "Juggernaut Pro Flux by RunDiffu..." at bounding box center [206, 203] width 190 height 15
type input "**"
type input "*"
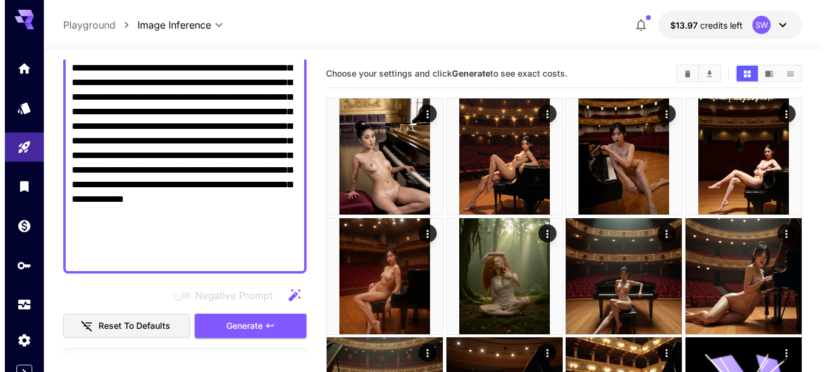
scroll to position [285, 0]
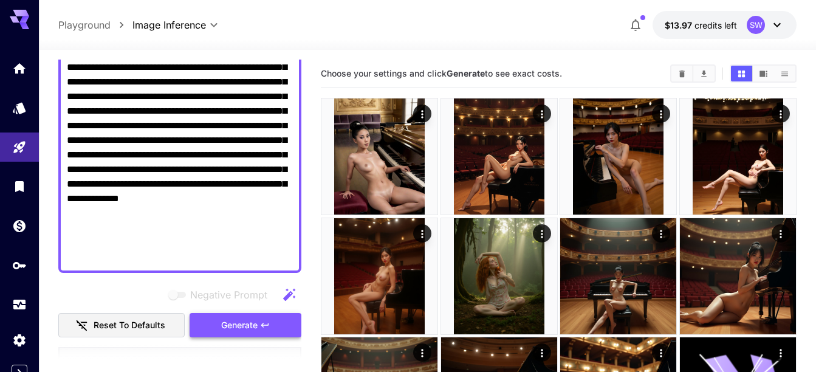
click at [243, 328] on span "Generate" at bounding box center [239, 325] width 36 height 15
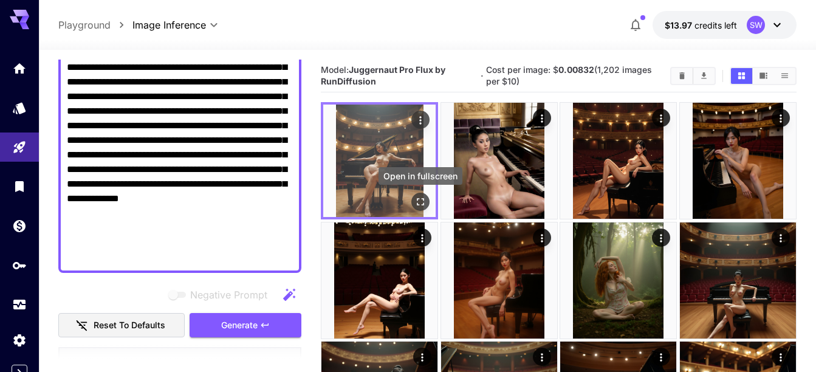
click at [418, 203] on icon "Open in fullscreen" at bounding box center [421, 202] width 12 height 12
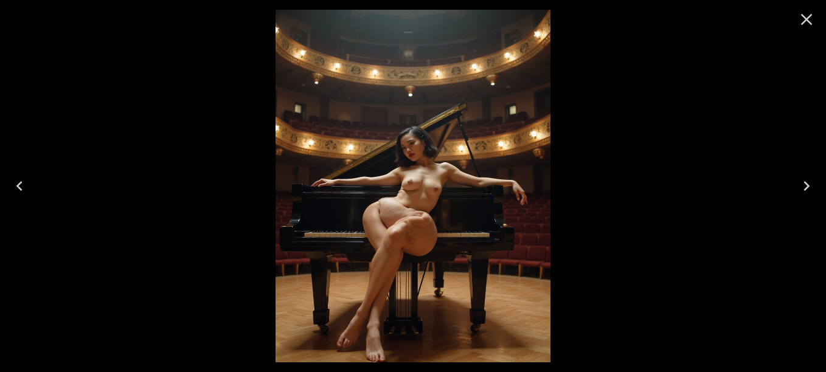
click at [418, 203] on img at bounding box center [412, 186] width 274 height 353
click at [810, 21] on icon "Close" at bounding box center [805, 19] width 19 height 19
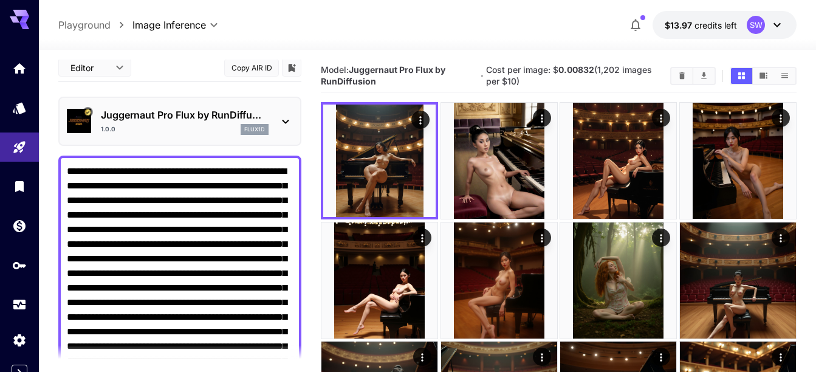
scroll to position [0, 0]
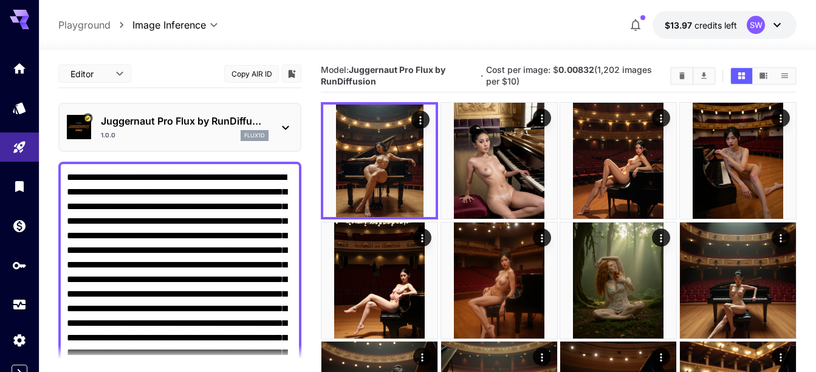
click at [288, 122] on icon at bounding box center [285, 127] width 15 height 15
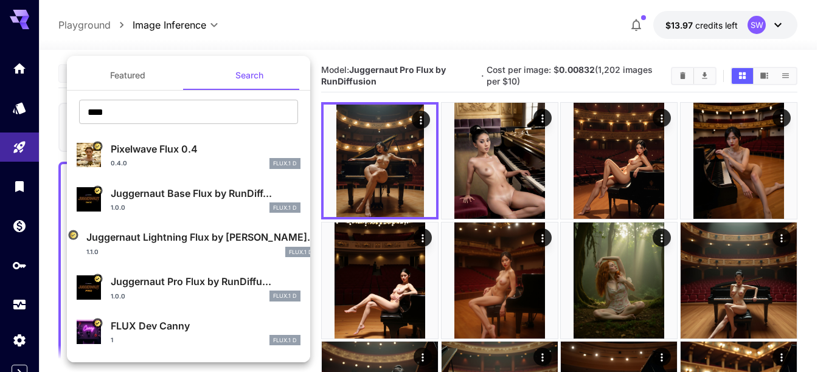
click at [204, 149] on p "Pixelwave Flux 0.4" at bounding box center [206, 149] width 190 height 15
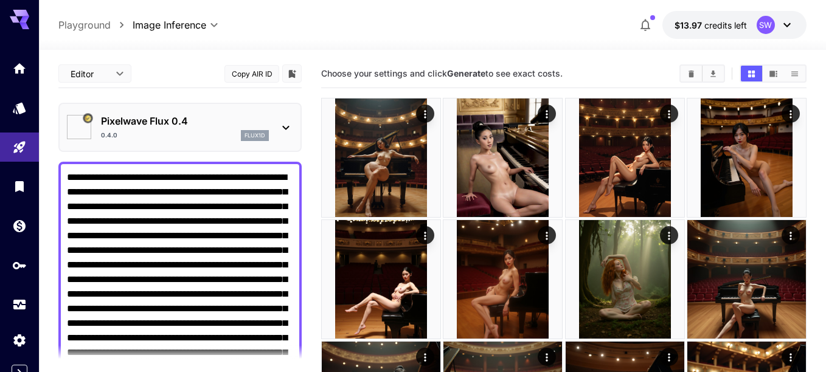
type input "**"
type input "*"
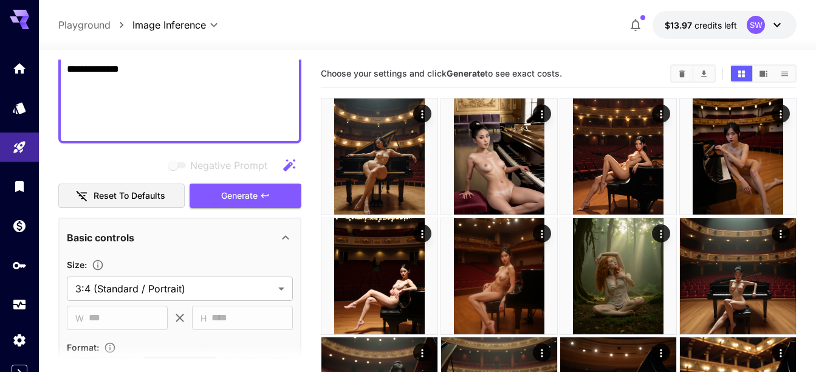
scroll to position [420, 0]
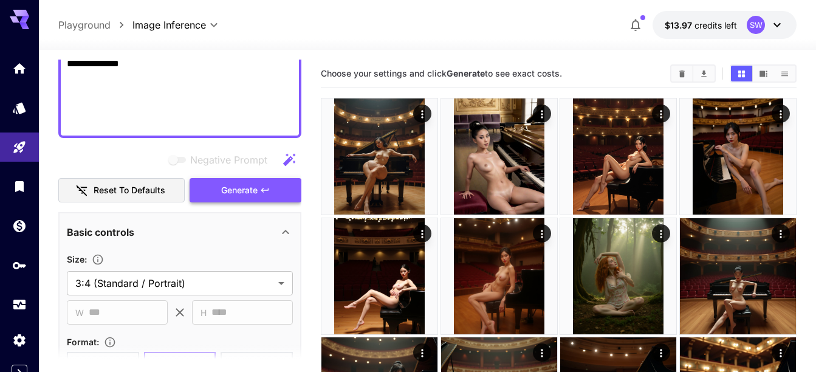
click at [240, 190] on span "Generate" at bounding box center [239, 190] width 36 height 15
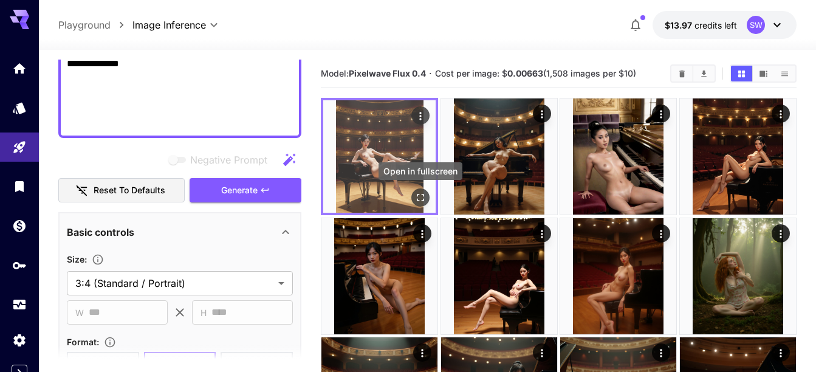
click at [422, 200] on icon "Open in fullscreen" at bounding box center [421, 198] width 12 height 12
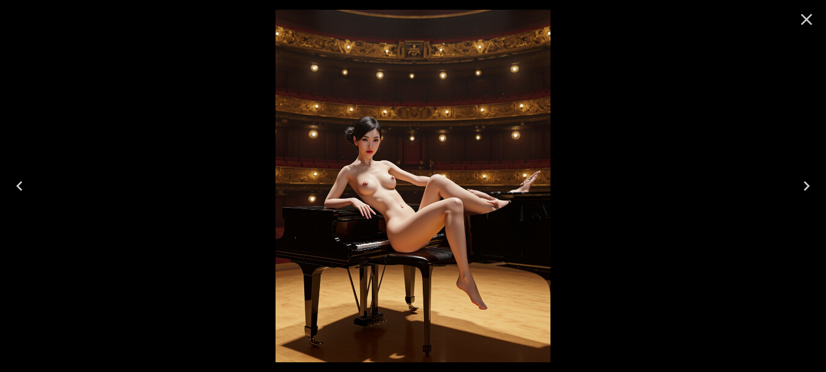
click at [422, 200] on img at bounding box center [412, 186] width 274 height 353
click at [363, 121] on img at bounding box center [412, 186] width 274 height 353
click at [804, 19] on icon "Close" at bounding box center [805, 19] width 19 height 19
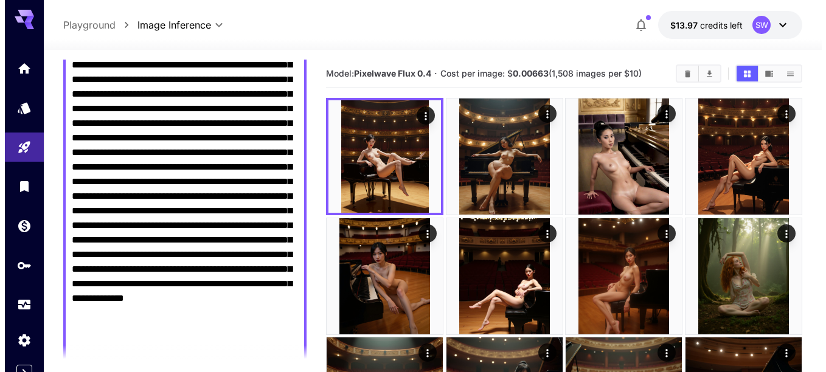
scroll to position [0, 0]
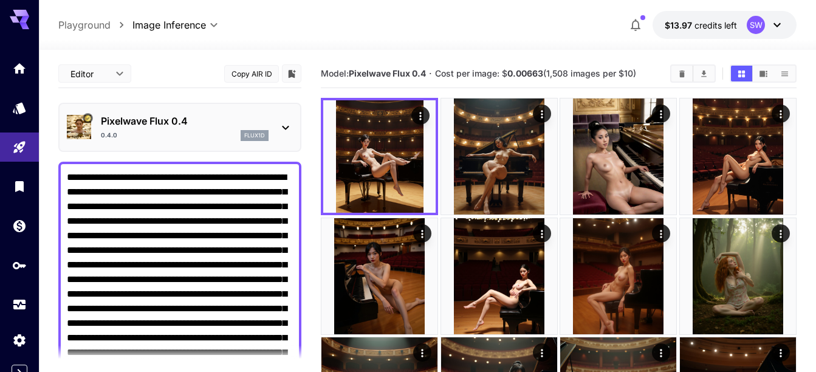
click at [196, 118] on p "Pixelwave Flux 0.4" at bounding box center [185, 121] width 168 height 15
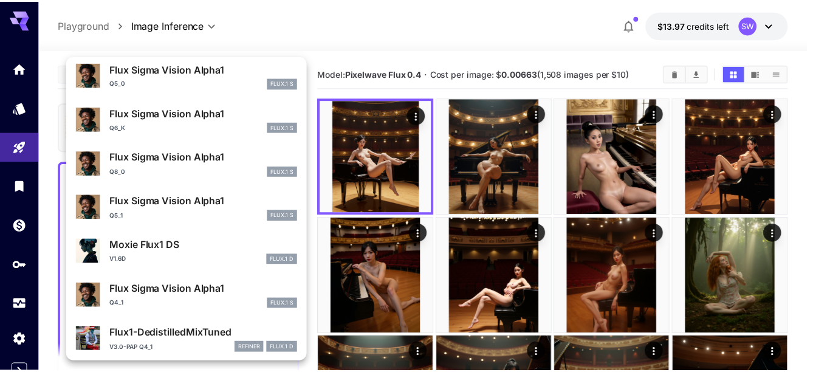
scroll to position [1106, 0]
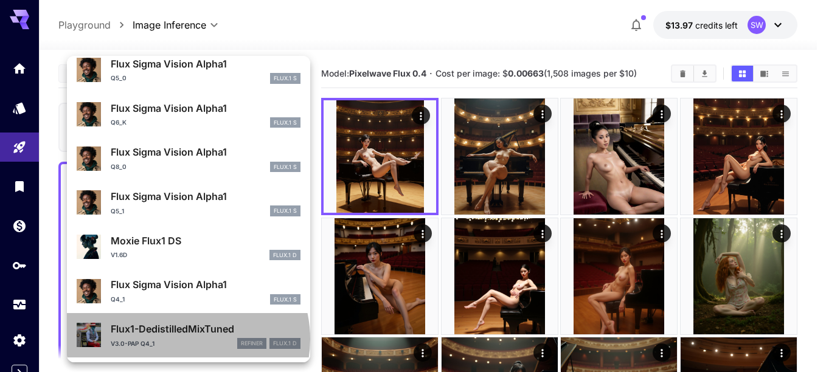
click at [187, 339] on div "v3.0-PAP Q4_1 refiner FLUX.1 D" at bounding box center [206, 343] width 190 height 11
type input "**"
type input "*"
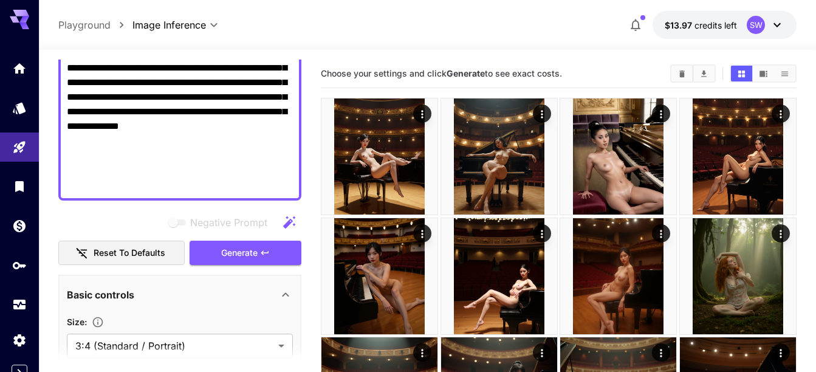
scroll to position [361, 0]
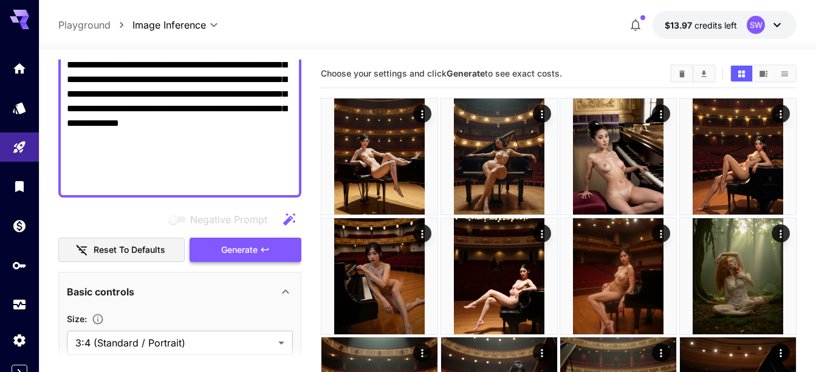
click at [229, 259] on button "Generate" at bounding box center [246, 250] width 112 height 25
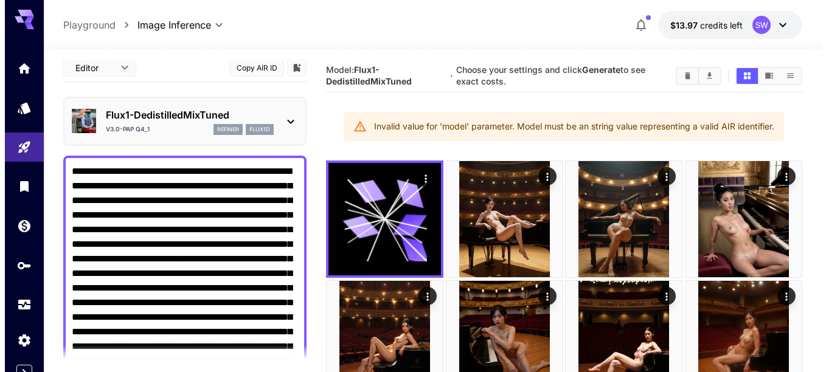
scroll to position [0, 0]
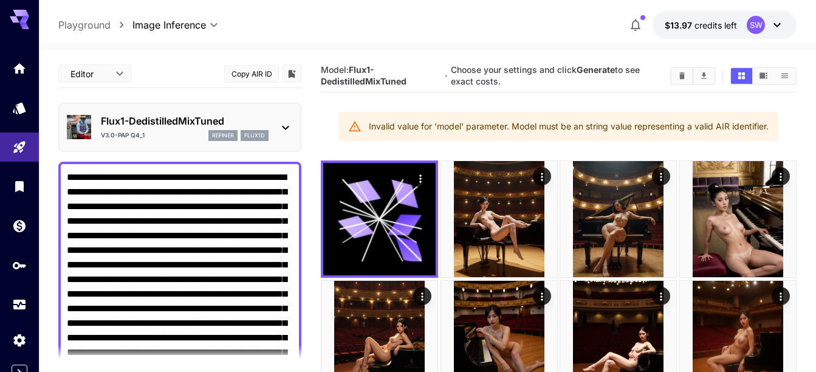
click at [153, 118] on p "Flux1-DedistilledMixTuned" at bounding box center [185, 121] width 168 height 15
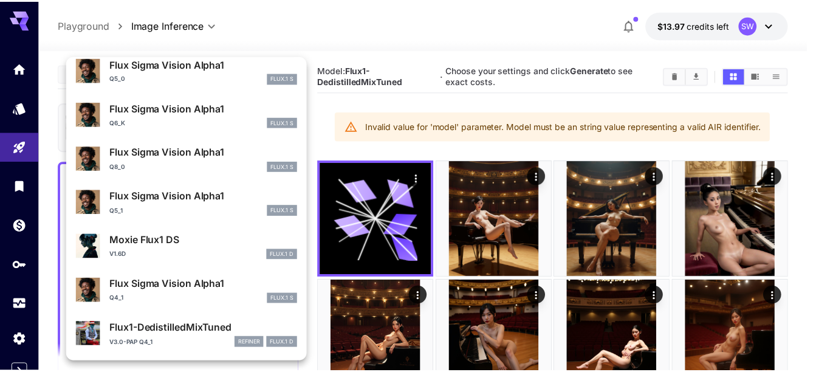
scroll to position [1106, 0]
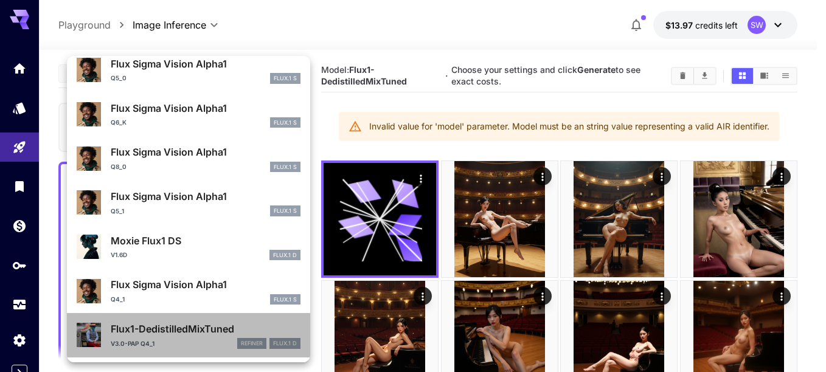
drag, startPoint x: 250, startPoint y: 332, endPoint x: 159, endPoint y: 323, distance: 91.0
click at [159, 323] on p "Flux1-DedistilledMixTuned" at bounding box center [206, 329] width 190 height 15
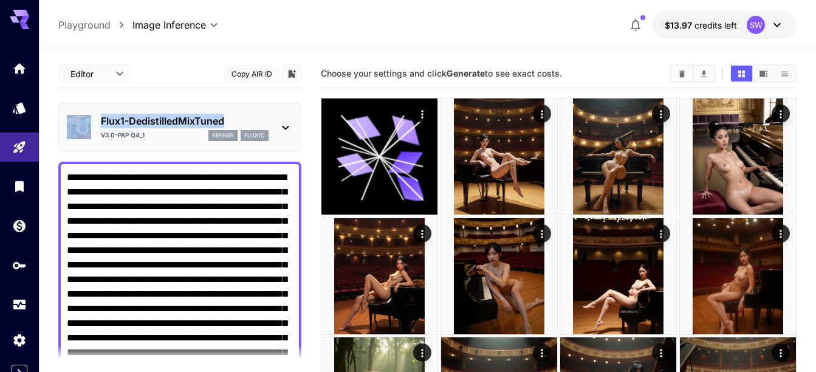
drag, startPoint x: 227, startPoint y: 116, endPoint x: 77, endPoint y: 102, distance: 150.8
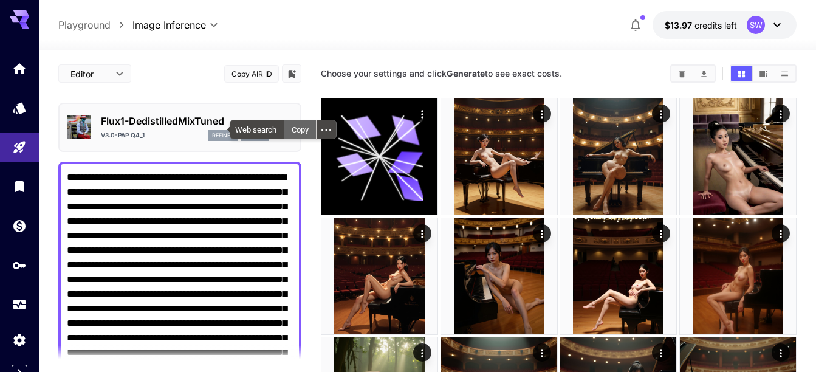
click at [305, 129] on div "Copy" at bounding box center [301, 129] width 32 height 18
click at [212, 217] on textarea "Negative Prompt" at bounding box center [180, 359] width 226 height 379
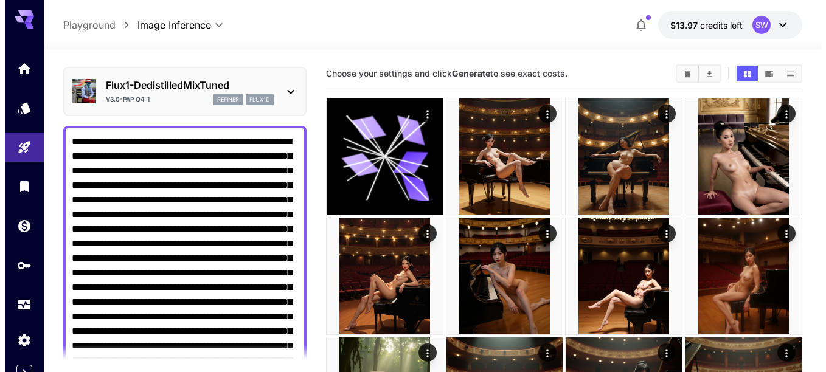
scroll to position [36, 0]
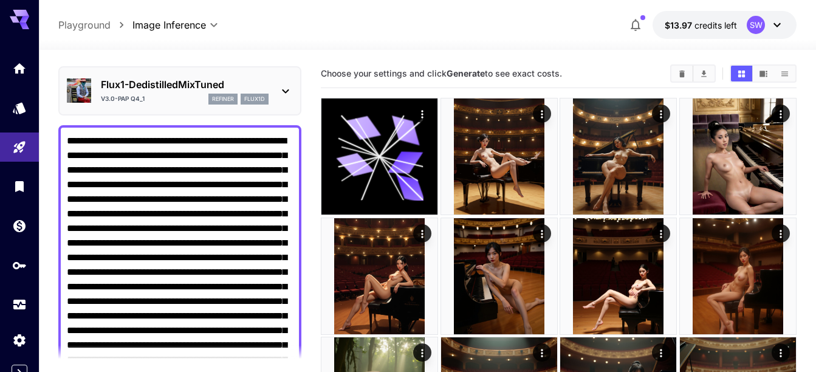
click at [285, 87] on icon at bounding box center [285, 91] width 15 height 15
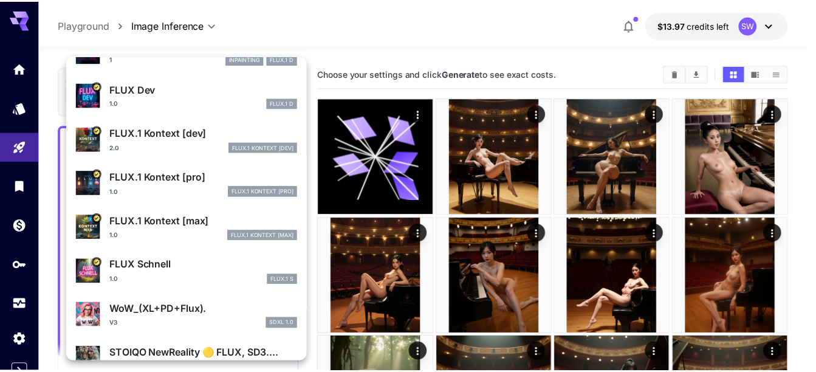
scroll to position [353, 0]
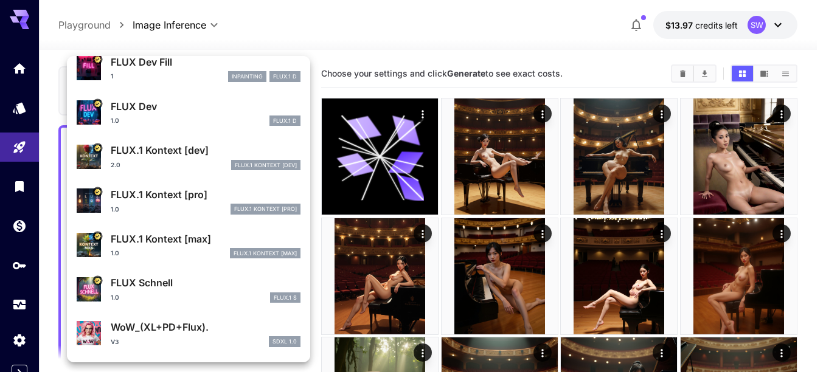
click at [156, 288] on p "FLUX Schnell" at bounding box center [206, 282] width 190 height 15
type input "*"
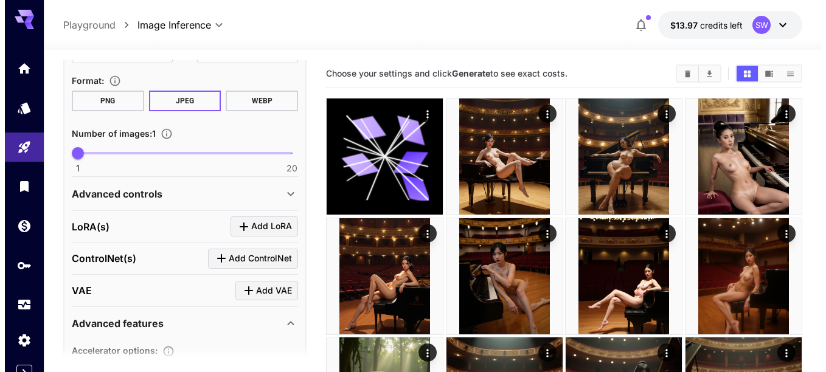
scroll to position [683, 0]
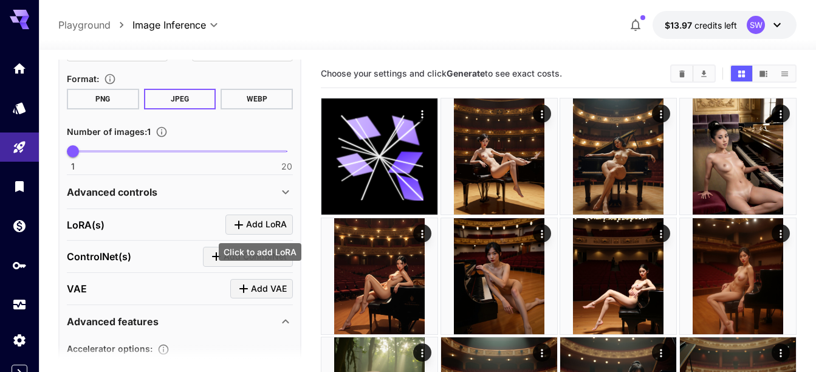
click at [271, 223] on span "Add LoRA" at bounding box center [266, 224] width 41 height 15
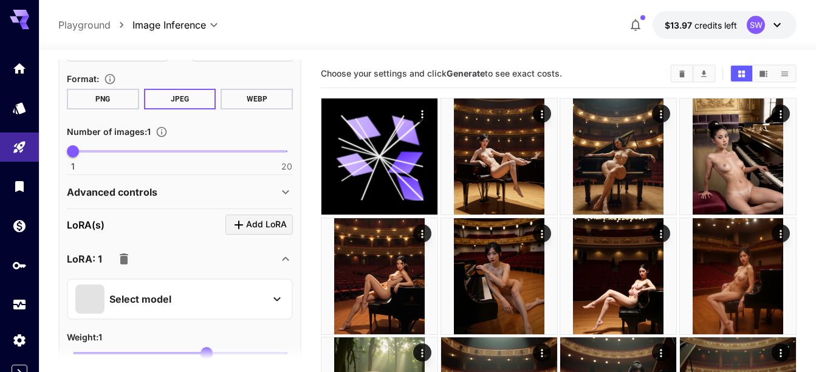
click at [153, 298] on p "Select model" at bounding box center [140, 299] width 62 height 15
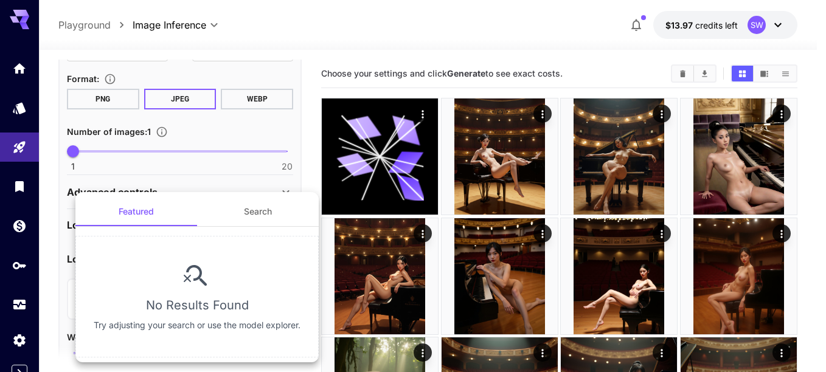
click at [264, 201] on button "Search" at bounding box center [258, 211] width 122 height 29
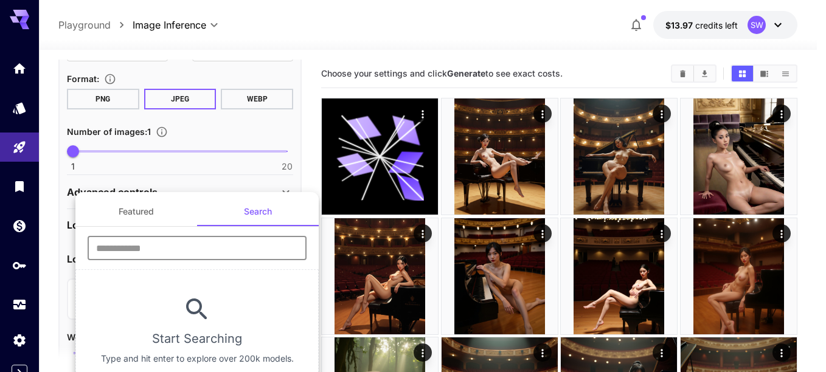
click at [204, 251] on input "text" at bounding box center [197, 248] width 219 height 24
paste input "**********"
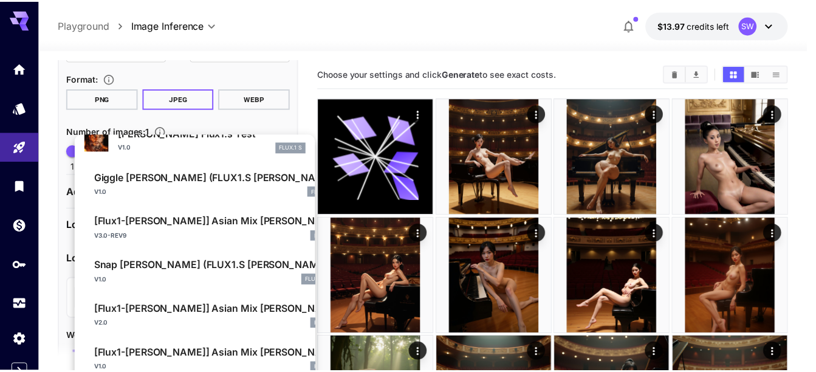
scroll to position [218, 0]
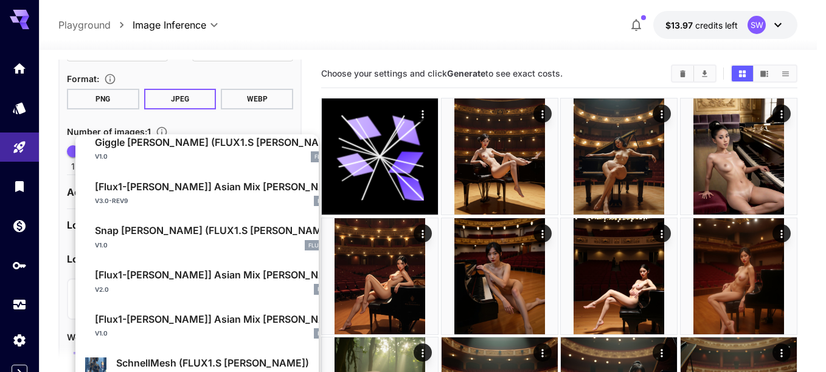
type input "*****"
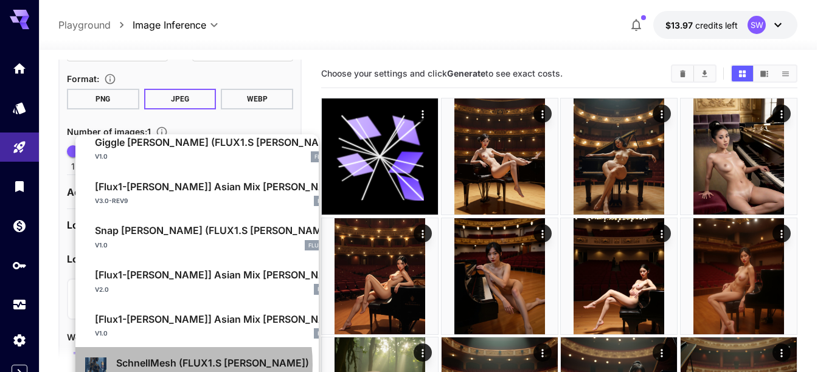
click at [165, 364] on p "SchnellMesh (FLUX1.S LORA)" at bounding box center [212, 363] width 193 height 15
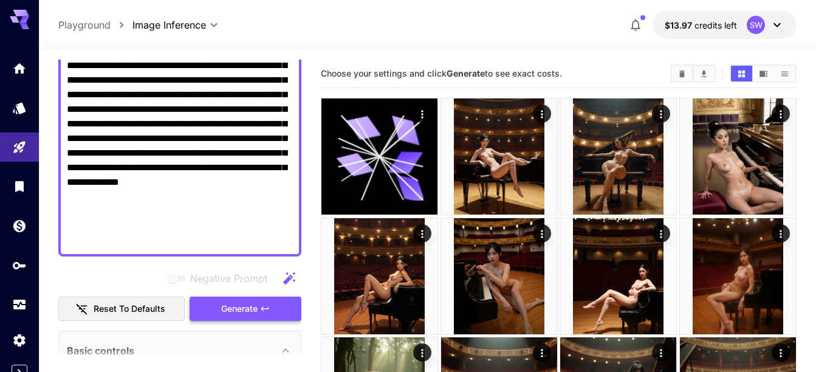
scroll to position [301, 0]
click at [234, 301] on button "Generate" at bounding box center [246, 309] width 112 height 25
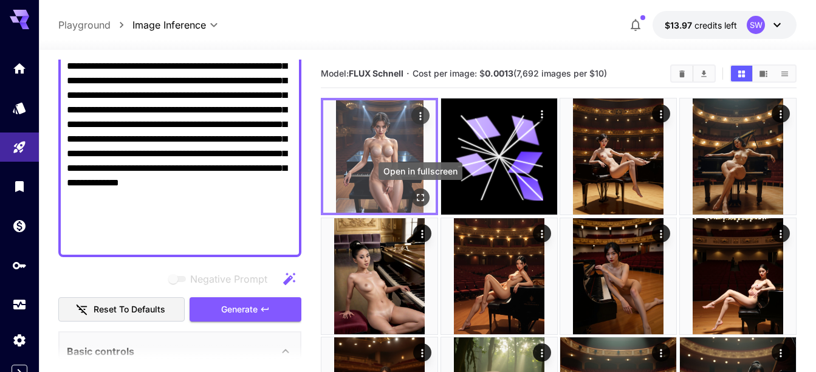
click at [424, 202] on icon "Open in fullscreen" at bounding box center [421, 198] width 12 height 12
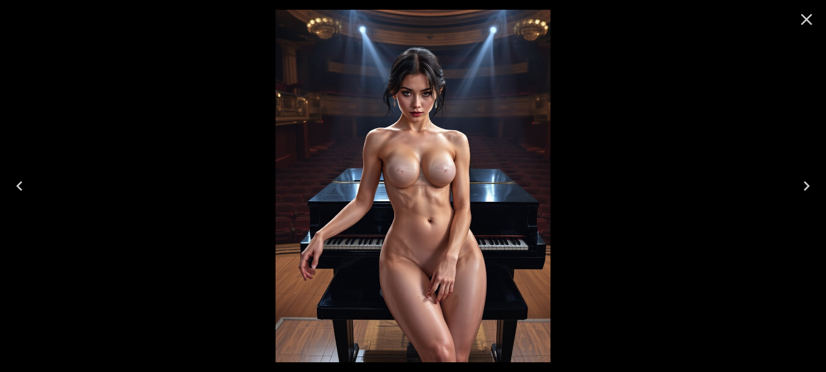
click at [805, 20] on icon "Close" at bounding box center [807, 20] width 12 height 12
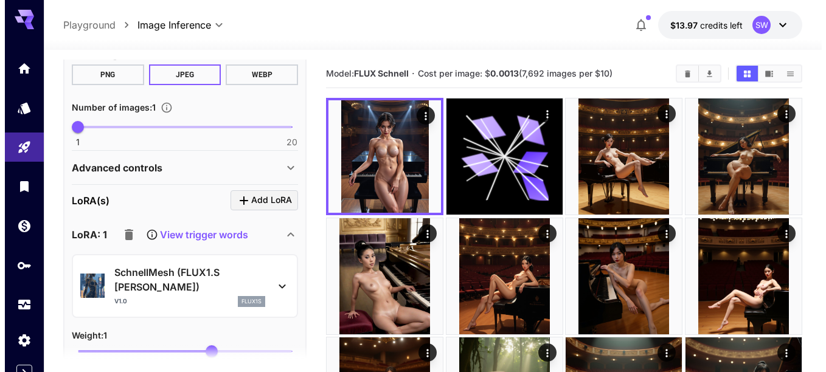
scroll to position [860, 0]
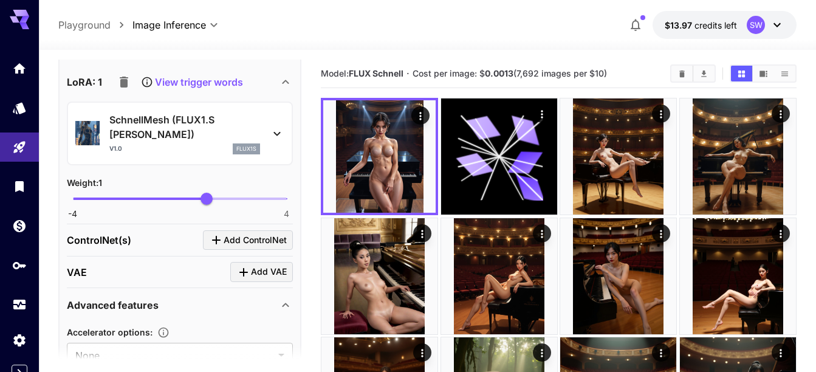
click at [281, 126] on icon at bounding box center [277, 133] width 15 height 15
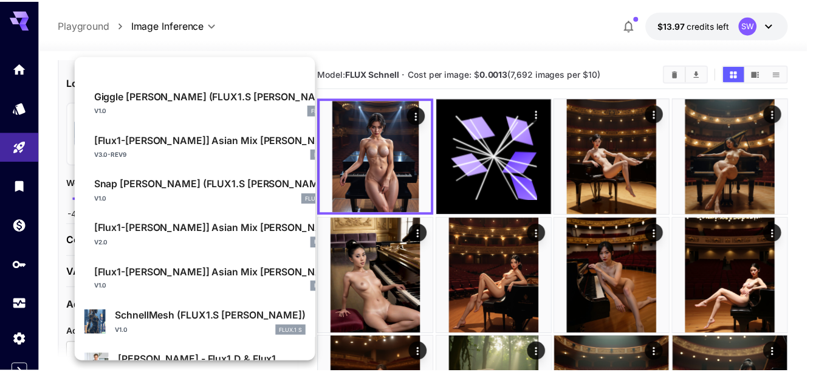
scroll to position [218, 0]
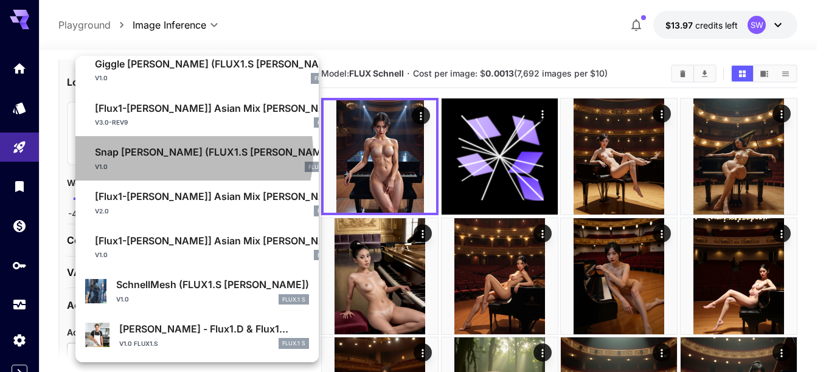
click at [177, 153] on p "Snap Schnell (FLUX1.S LORA)" at bounding box center [215, 152] width 240 height 15
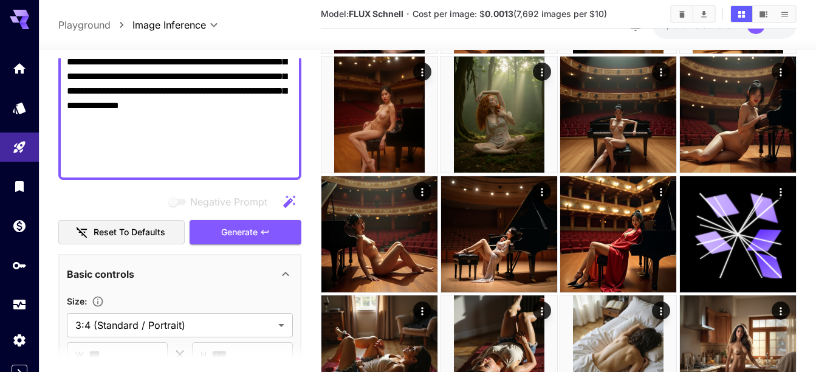
scroll to position [376, 0]
click at [237, 226] on span "Generate" at bounding box center [239, 233] width 36 height 15
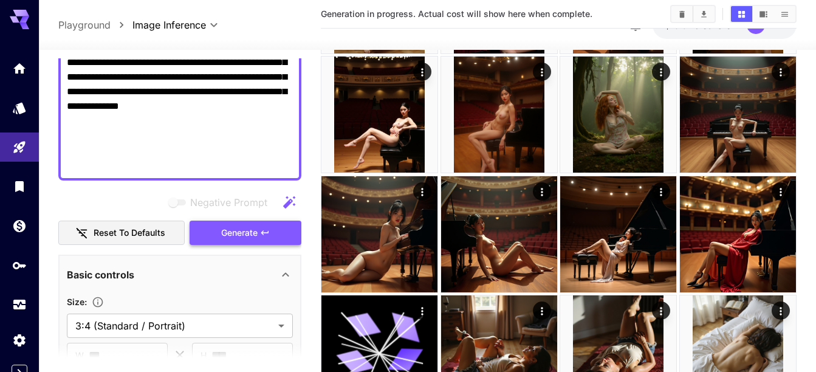
click at [239, 229] on span "Generate" at bounding box center [239, 233] width 36 height 15
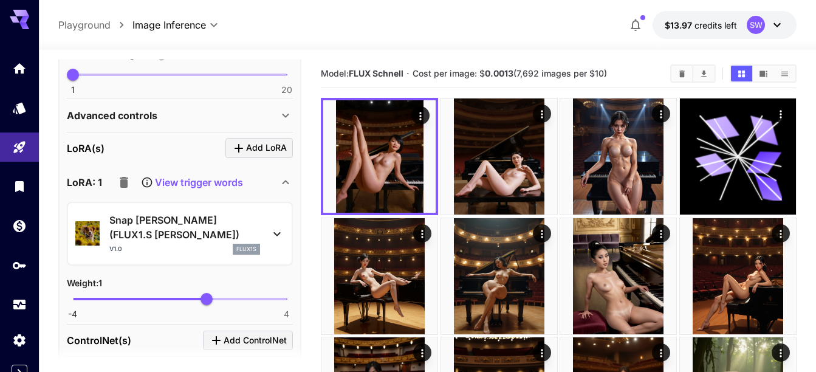
scroll to position [762, 0]
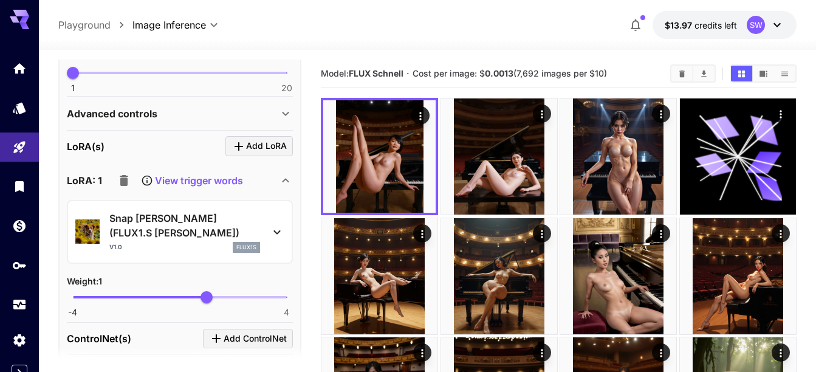
click at [279, 225] on icon at bounding box center [277, 232] width 15 height 15
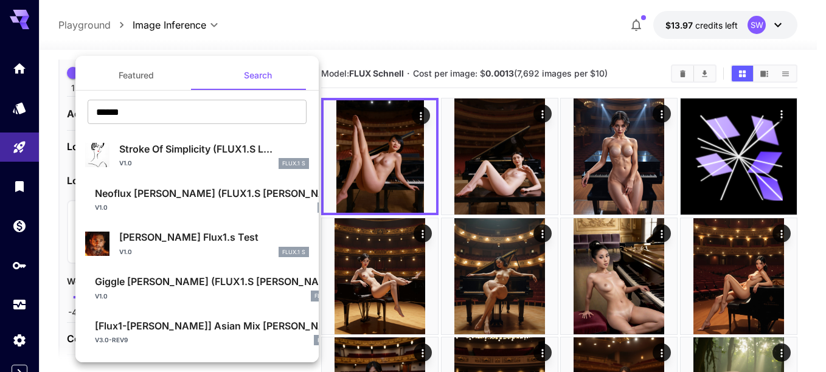
click at [182, 190] on p "Neoflux Schnell (FLUX1.S LORA)" at bounding box center [221, 193] width 253 height 15
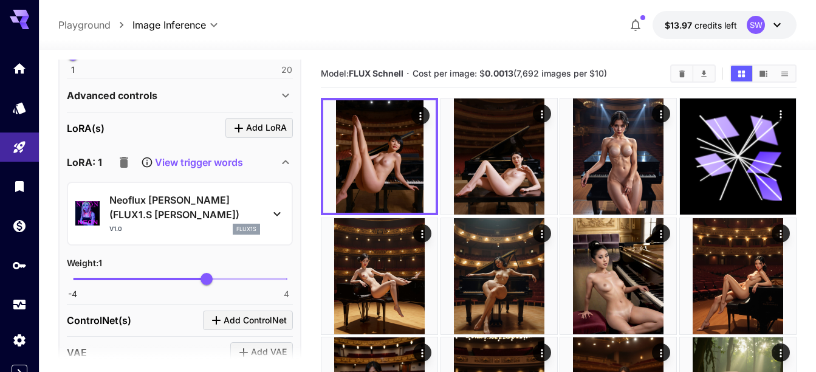
scroll to position [773, 0]
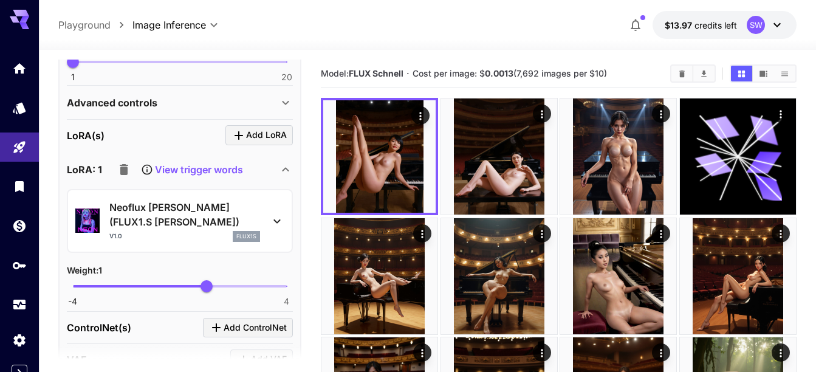
click at [223, 170] on p "View trigger words" at bounding box center [199, 169] width 88 height 15
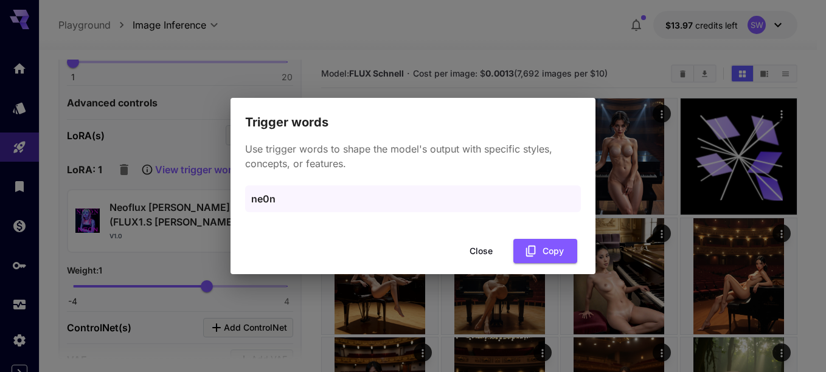
click at [223, 170] on div "Trigger words Use trigger words to shape the model's output with specific style…" at bounding box center [413, 186] width 826 height 372
click at [538, 249] on button "Copy" at bounding box center [545, 251] width 64 height 25
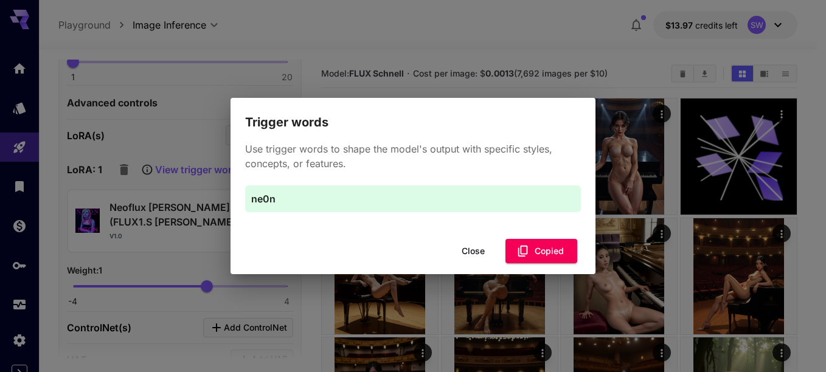
click at [179, 185] on div "Trigger words Use trigger words to shape the model's output with specific style…" at bounding box center [413, 186] width 826 height 372
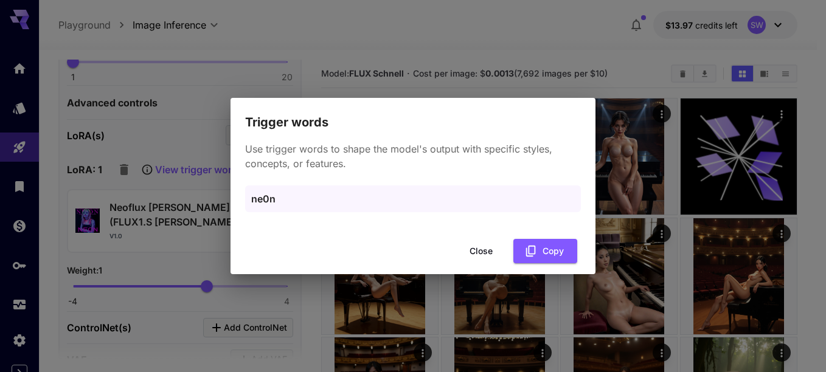
click at [480, 249] on button "Close" at bounding box center [481, 251] width 55 height 25
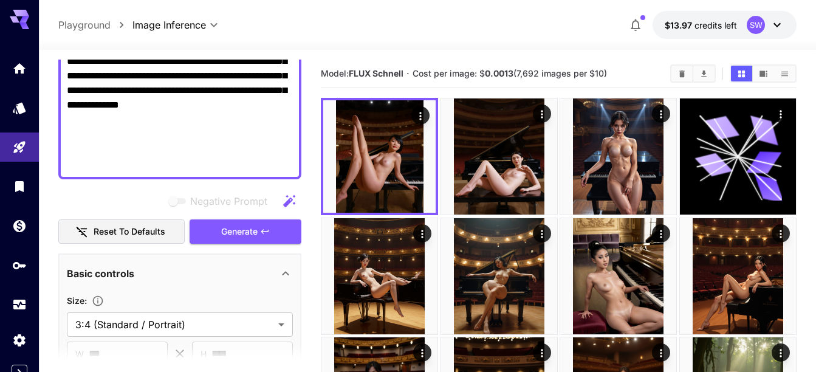
scroll to position [373, 0]
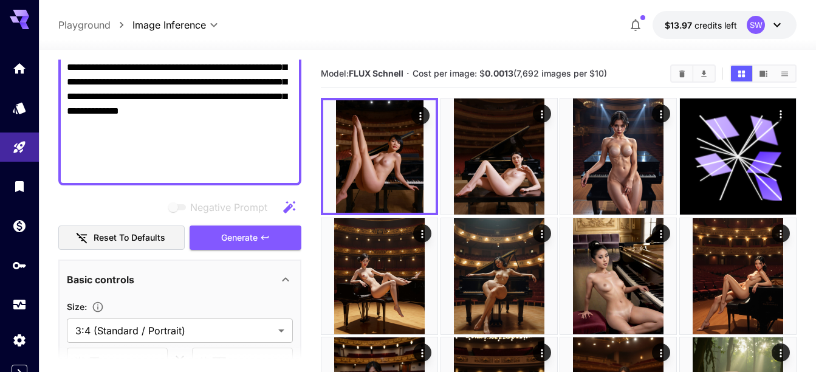
paste textarea "*****"
click at [224, 236] on span "Generate" at bounding box center [239, 237] width 36 height 15
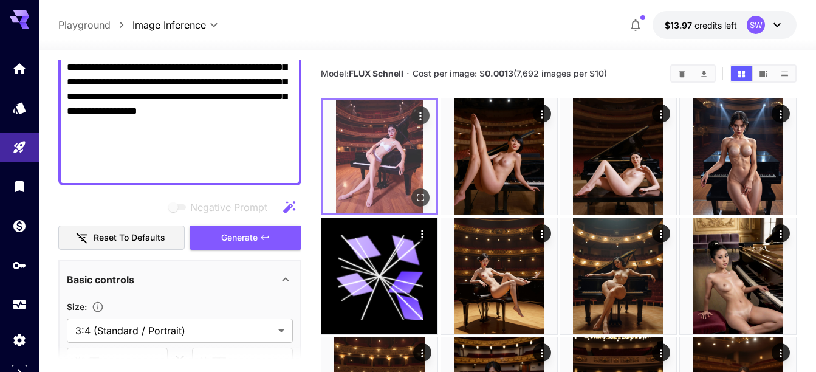
click at [419, 200] on icon "Open in fullscreen" at bounding box center [421, 198] width 12 height 12
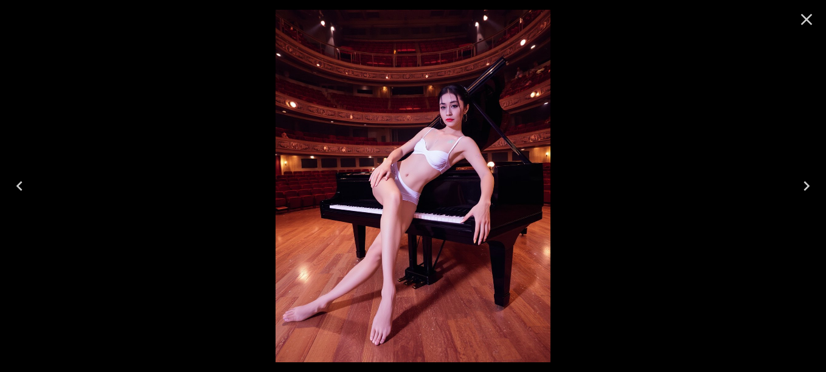
click at [419, 200] on img at bounding box center [412, 186] width 274 height 353
click at [164, 164] on div at bounding box center [413, 186] width 826 height 372
click at [805, 19] on icon "Close" at bounding box center [807, 20] width 12 height 12
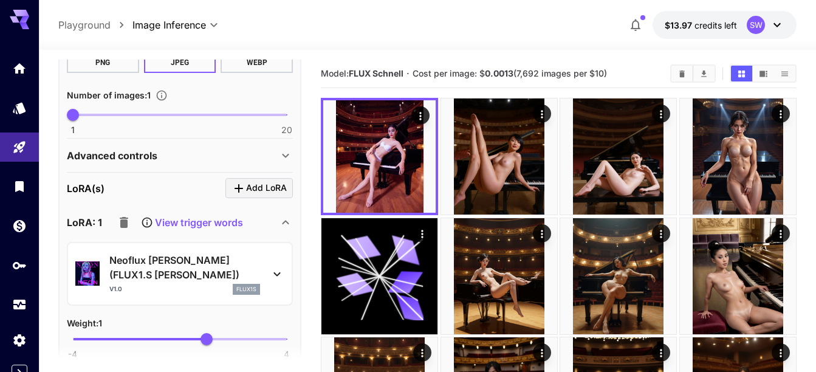
scroll to position [756, 0]
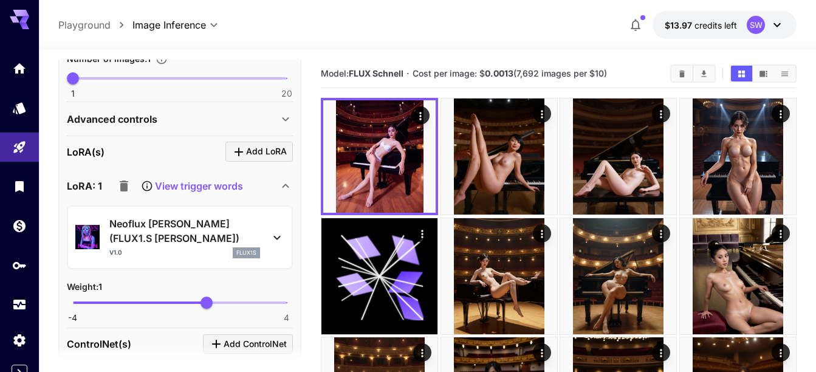
click at [278, 237] on icon at bounding box center [277, 237] width 15 height 15
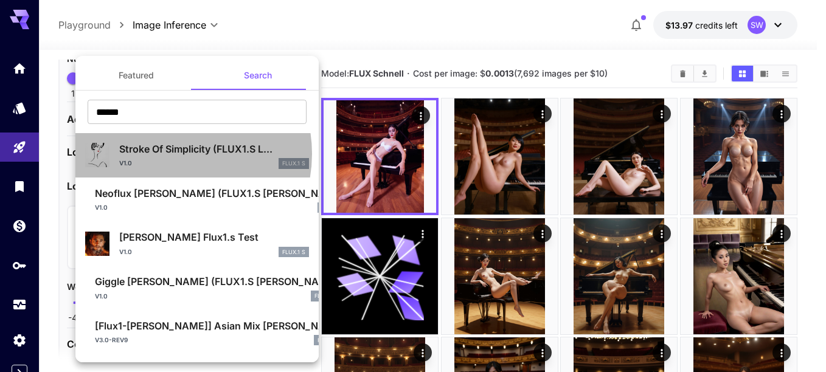
click at [170, 154] on p "Stroke Of Simplicity (FLUX1.S L..." at bounding box center [214, 149] width 190 height 15
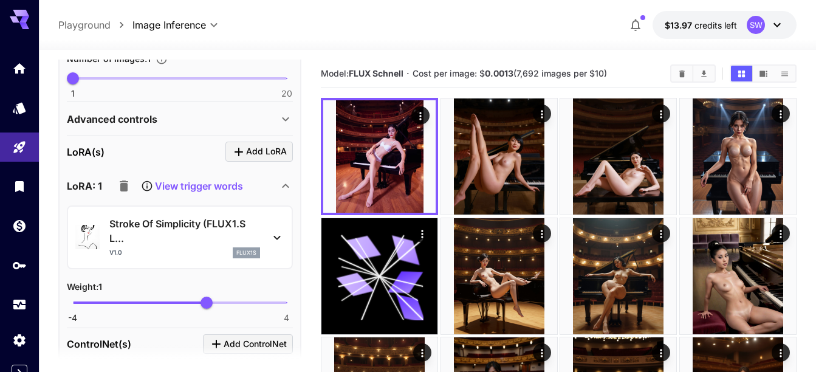
click at [194, 227] on p "Stroke Of Simplicity (FLUX1.S L..." at bounding box center [184, 230] width 151 height 29
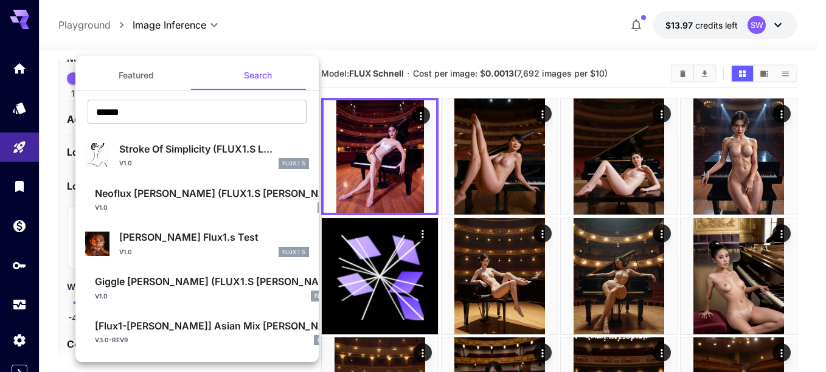
click at [326, 33] on div at bounding box center [413, 186] width 826 height 372
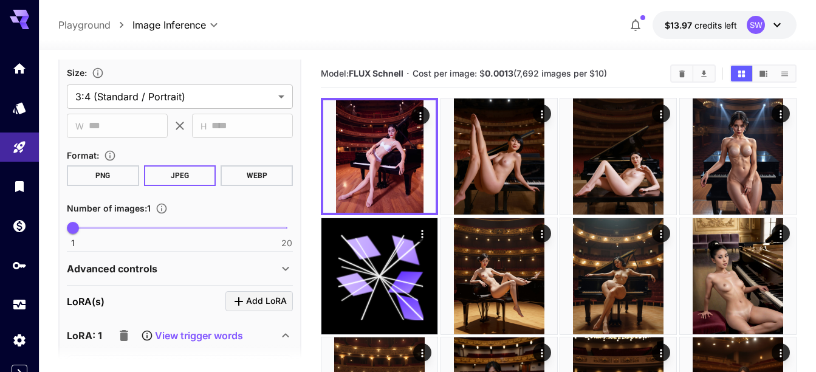
scroll to position [644, 0]
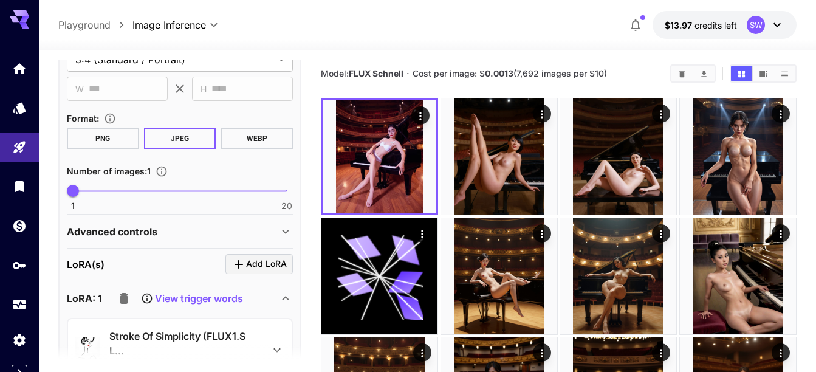
click at [229, 301] on p "View trigger words" at bounding box center [199, 298] width 88 height 15
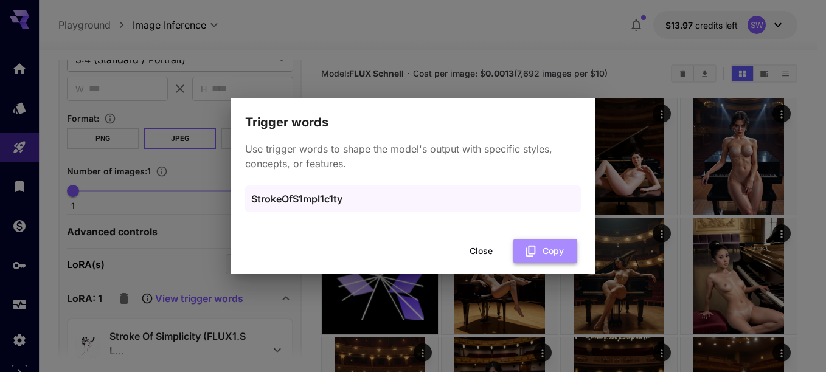
click at [541, 247] on button "Copy" at bounding box center [545, 251] width 64 height 25
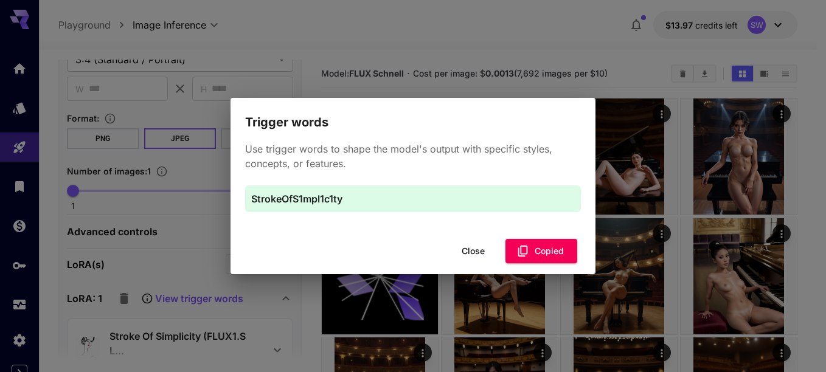
click at [192, 216] on div "Trigger words Use trigger words to shape the model's output with specific style…" at bounding box center [413, 186] width 826 height 372
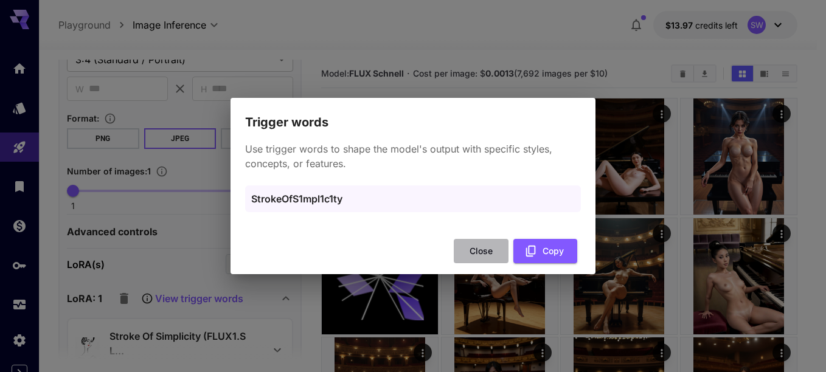
click at [485, 244] on button "Close" at bounding box center [481, 251] width 55 height 25
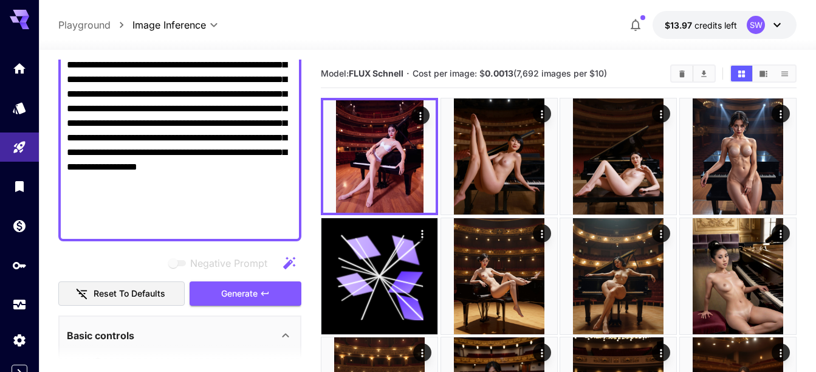
scroll to position [316, 0]
click at [131, 226] on textarea "Negative Prompt" at bounding box center [180, 43] width 226 height 379
paste textarea "**********"
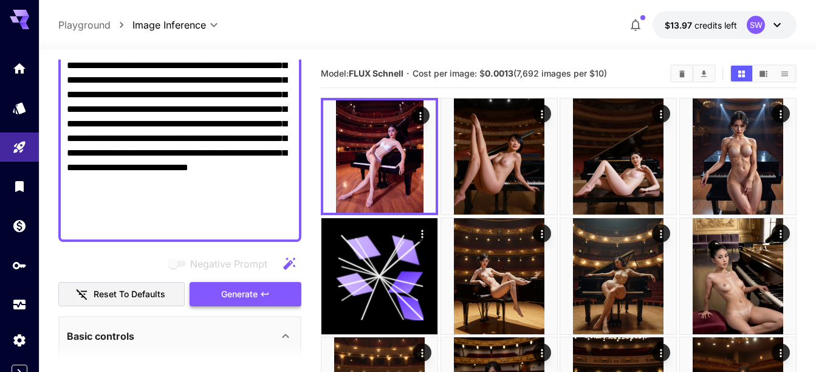
type textarea "**********"
click at [252, 295] on span "Generate" at bounding box center [239, 294] width 36 height 15
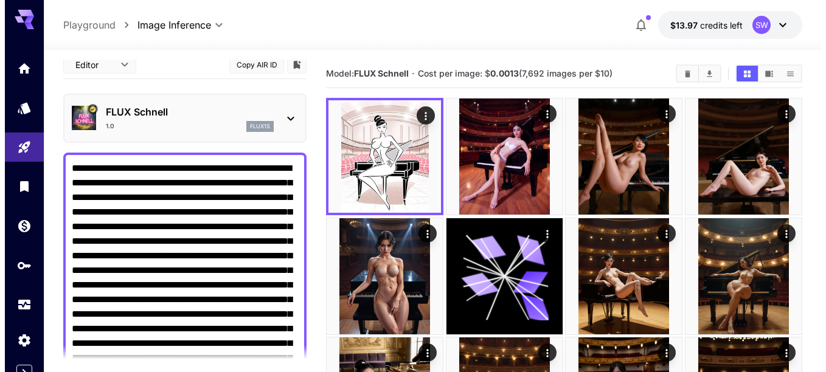
scroll to position [0, 0]
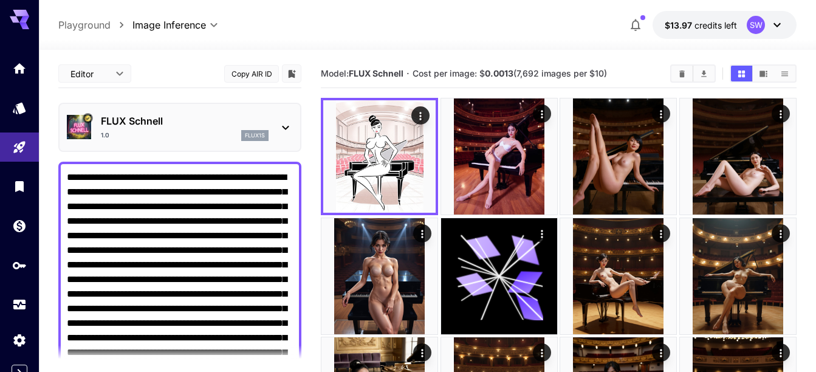
click at [280, 131] on icon at bounding box center [285, 127] width 15 height 15
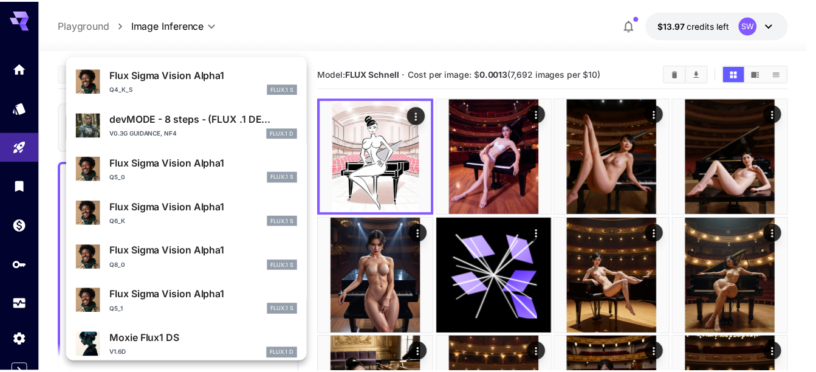
scroll to position [1106, 0]
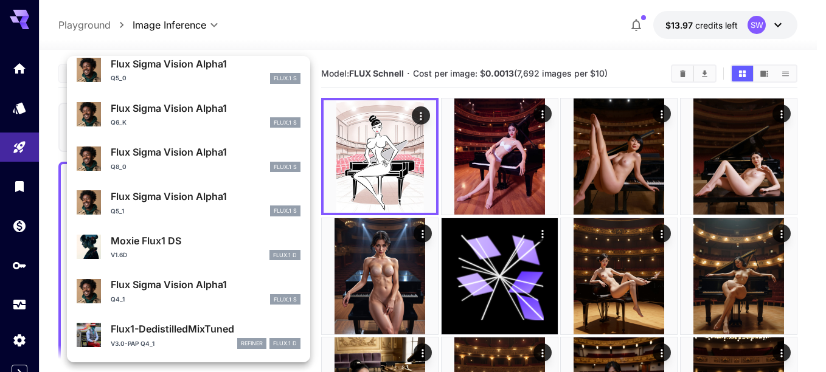
click at [275, 40] on div at bounding box center [413, 186] width 826 height 372
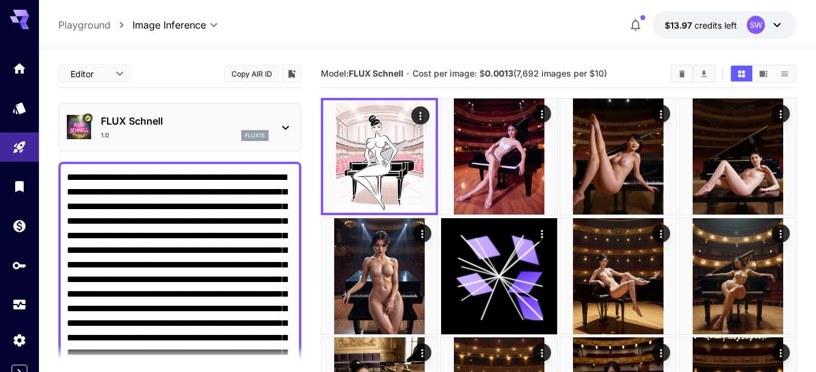
click at [182, 123] on p "FLUX Schnell" at bounding box center [185, 121] width 168 height 15
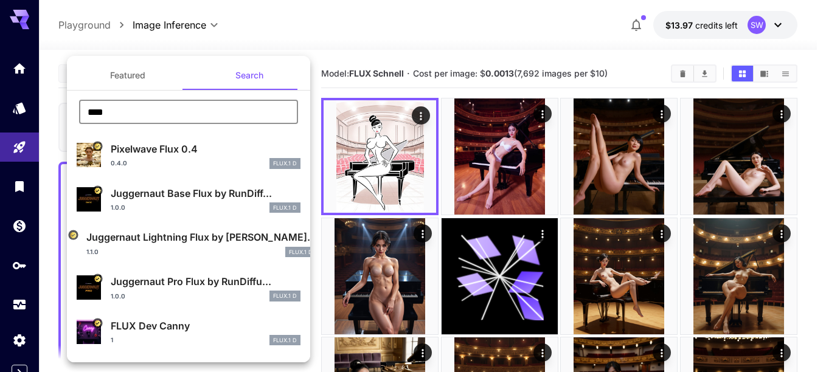
click at [117, 108] on input "****" at bounding box center [188, 112] width 219 height 24
type input "*"
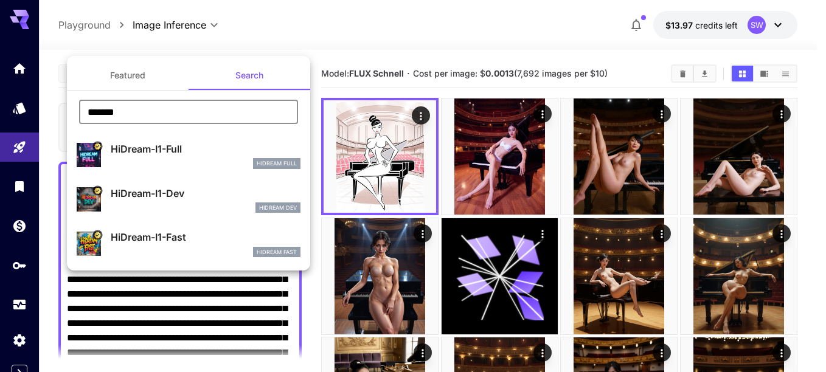
type input "*******"
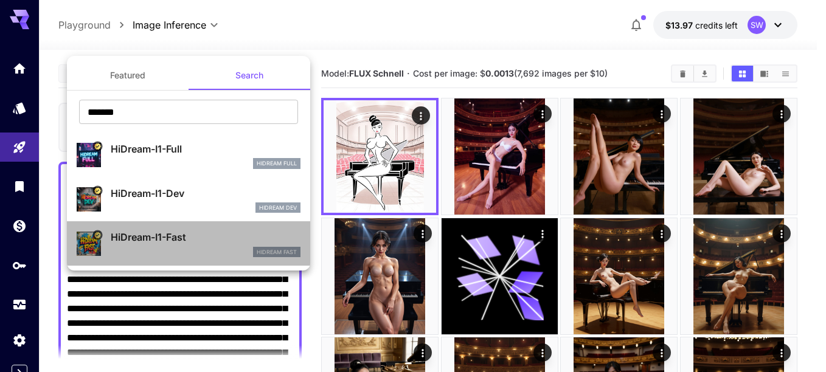
click at [167, 248] on div "HiDream Fast" at bounding box center [206, 252] width 190 height 11
type input "**"
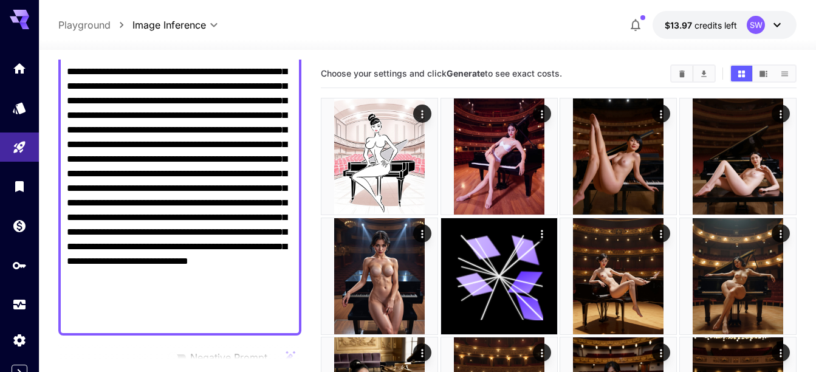
scroll to position [223, 0]
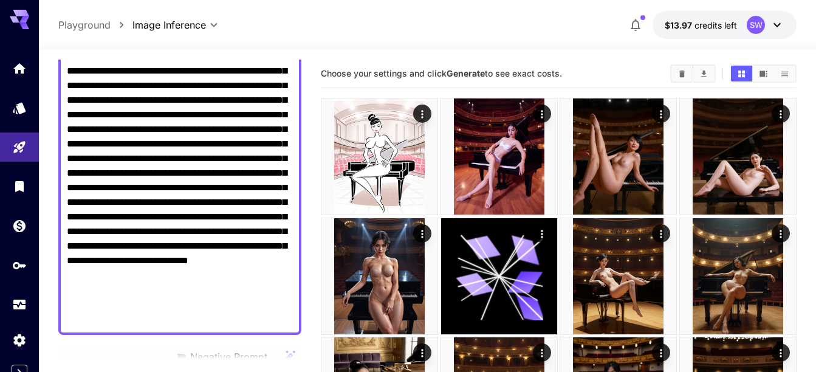
click at [179, 318] on textarea "Negative Prompt" at bounding box center [180, 136] width 226 height 379
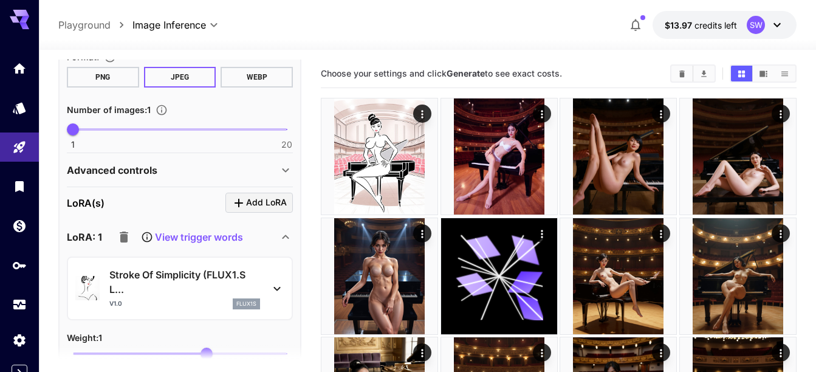
scroll to position [706, 0]
click at [275, 284] on icon at bounding box center [277, 288] width 15 height 15
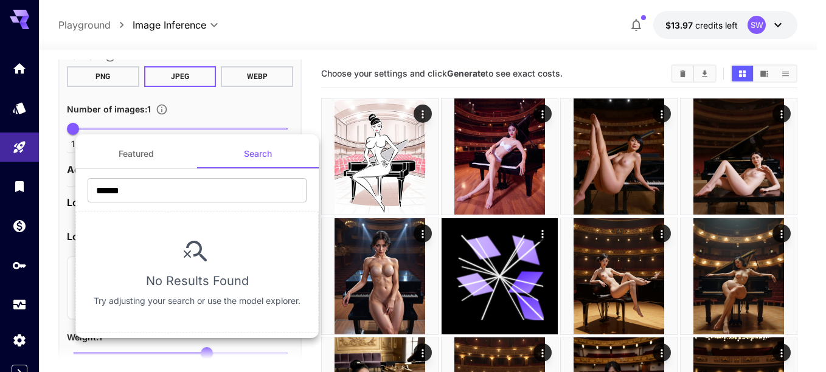
click at [180, 145] on button "Featured" at bounding box center [136, 153] width 122 height 29
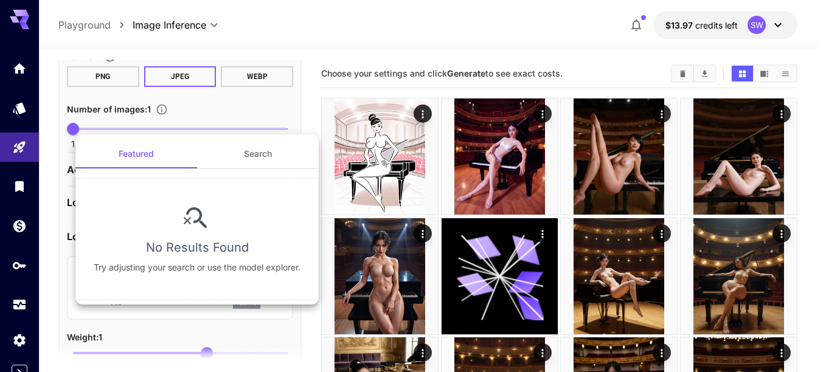
click at [277, 94] on div at bounding box center [413, 186] width 826 height 372
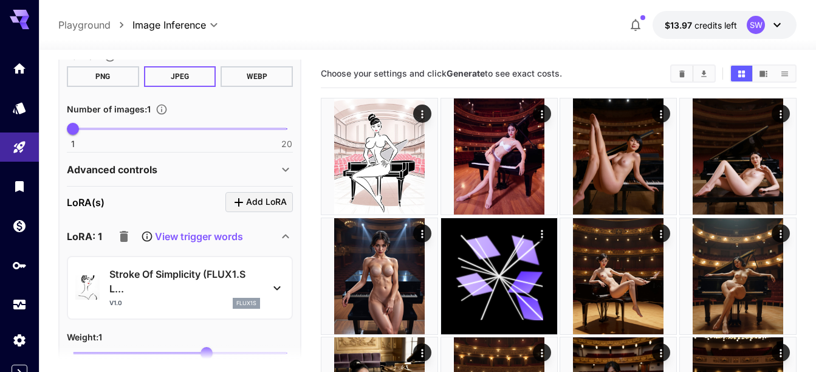
click at [122, 230] on icon "button" at bounding box center [124, 236] width 15 height 15
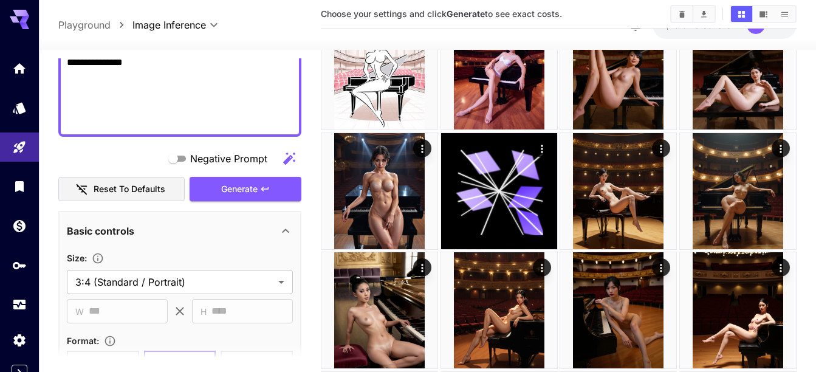
scroll to position [419, 0]
click at [239, 186] on span "Generate" at bounding box center [239, 189] width 36 height 15
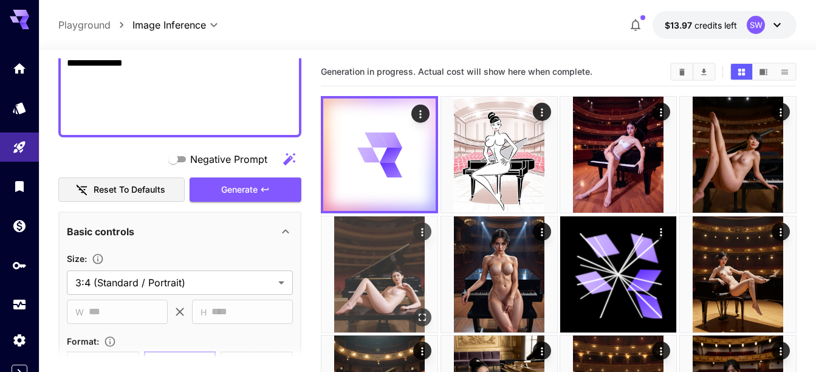
scroll to position [0, 0]
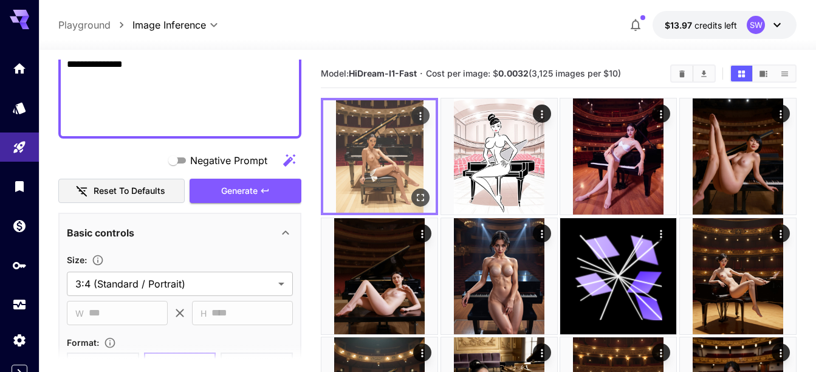
click at [388, 148] on img at bounding box center [379, 156] width 112 height 112
click at [418, 199] on icon "Open in fullscreen" at bounding box center [420, 198] width 7 height 7
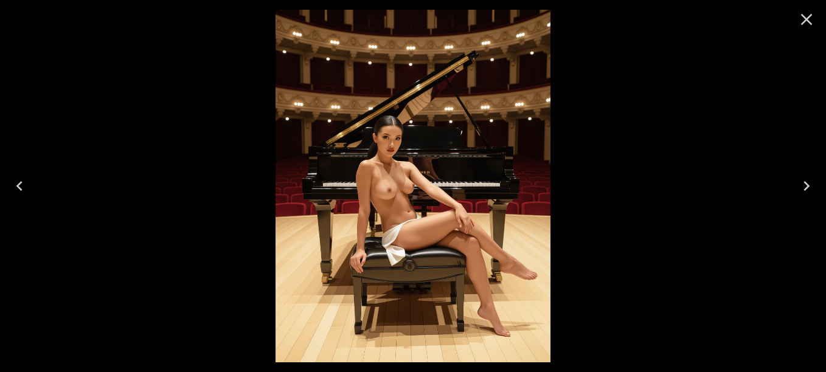
click at [602, 165] on div at bounding box center [413, 186] width 826 height 372
click at [805, 22] on icon "Close" at bounding box center [805, 19] width 19 height 19
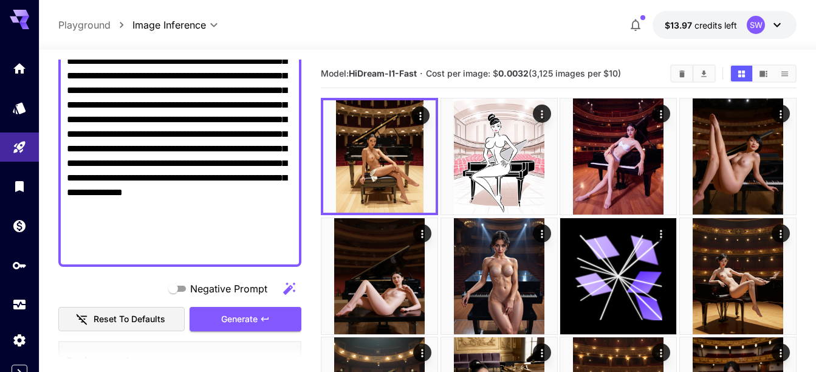
scroll to position [286, 0]
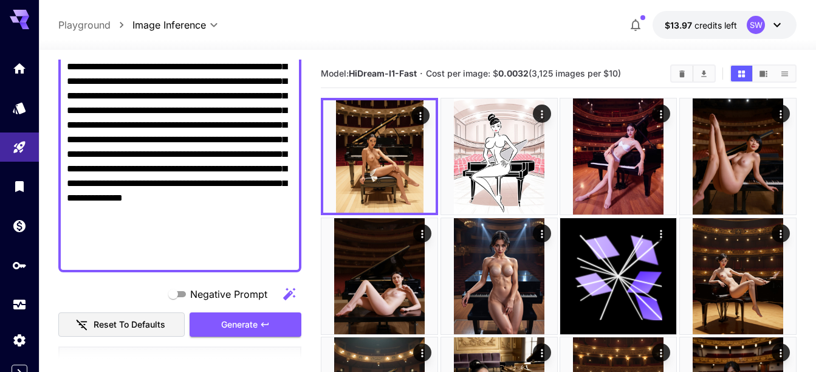
click at [198, 254] on textarea "Negative Prompt" at bounding box center [180, 73] width 226 height 379
click at [236, 319] on span "Generate" at bounding box center [239, 324] width 36 height 15
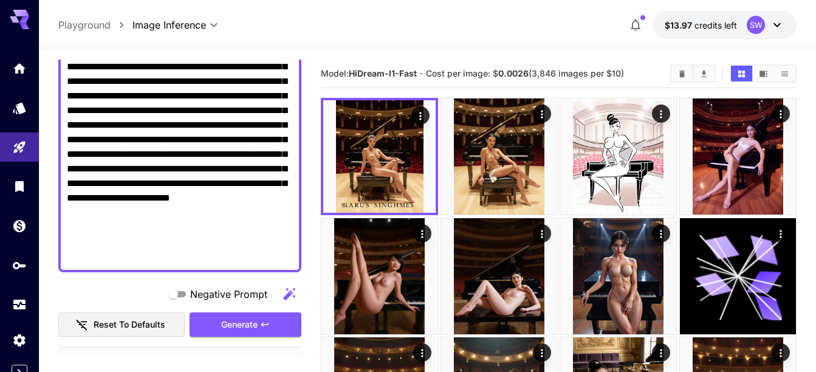
click at [188, 258] on textarea "Negative Prompt" at bounding box center [180, 73] width 226 height 379
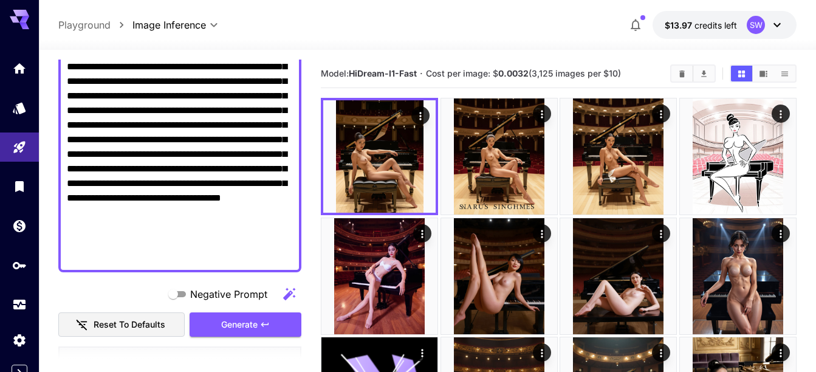
type textarea "**********"
click at [227, 295] on span "Negative Prompt" at bounding box center [228, 294] width 77 height 15
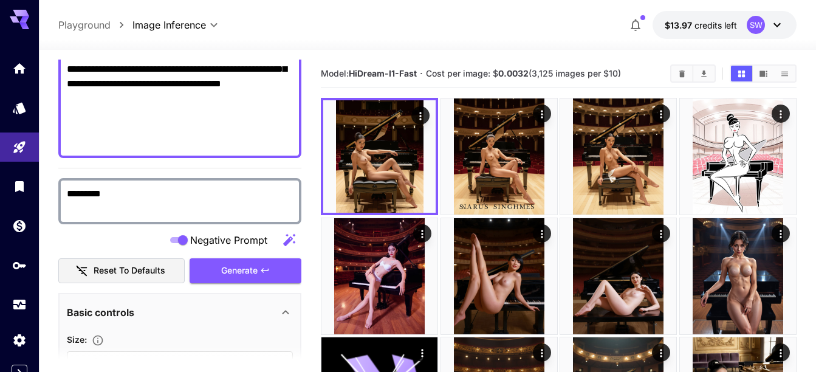
scroll to position [414, 0]
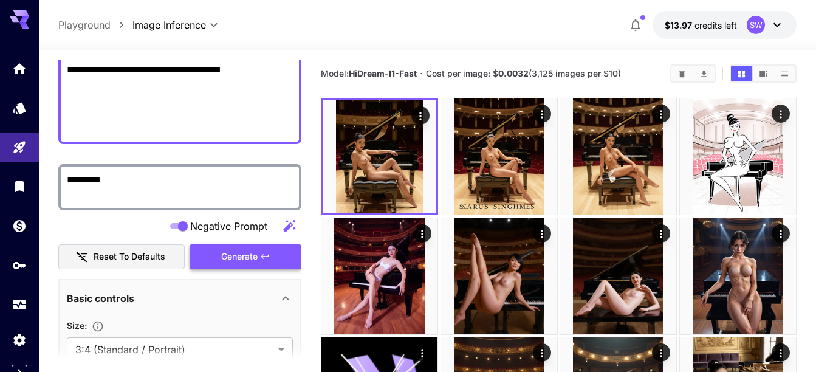
type textarea "*********"
click at [241, 253] on span "Generate" at bounding box center [239, 256] width 36 height 15
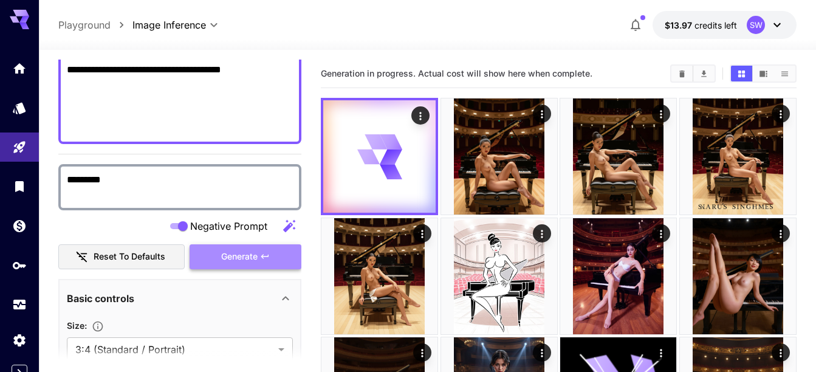
click at [241, 253] on span "Generate" at bounding box center [239, 256] width 36 height 15
